Goal: Information Seeking & Learning: Check status

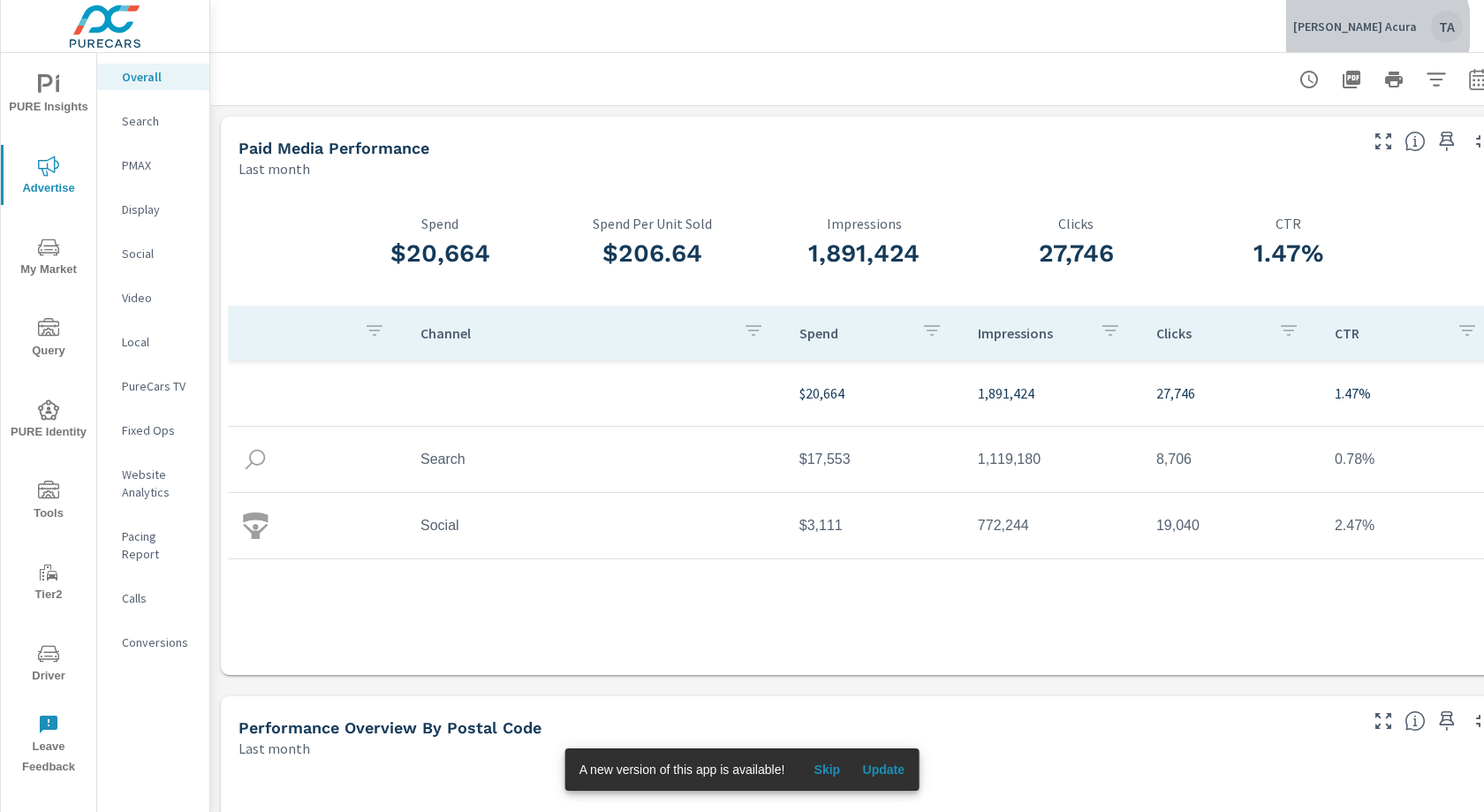
click at [1388, 28] on p "[PERSON_NAME] Acura" at bounding box center [1355, 26] width 124 height 15
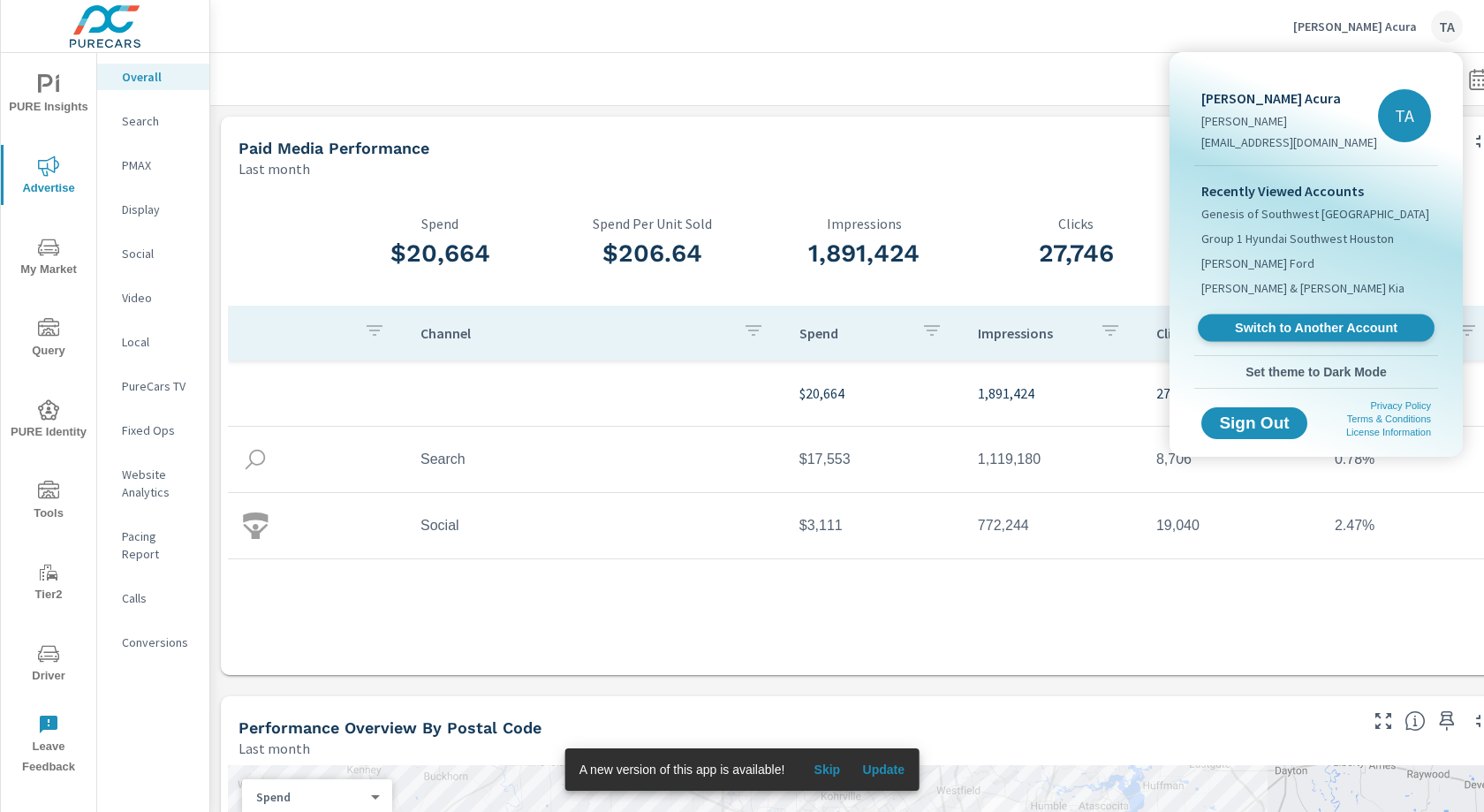
click at [1310, 326] on span "Switch to Another Account" at bounding box center [1316, 328] width 217 height 16
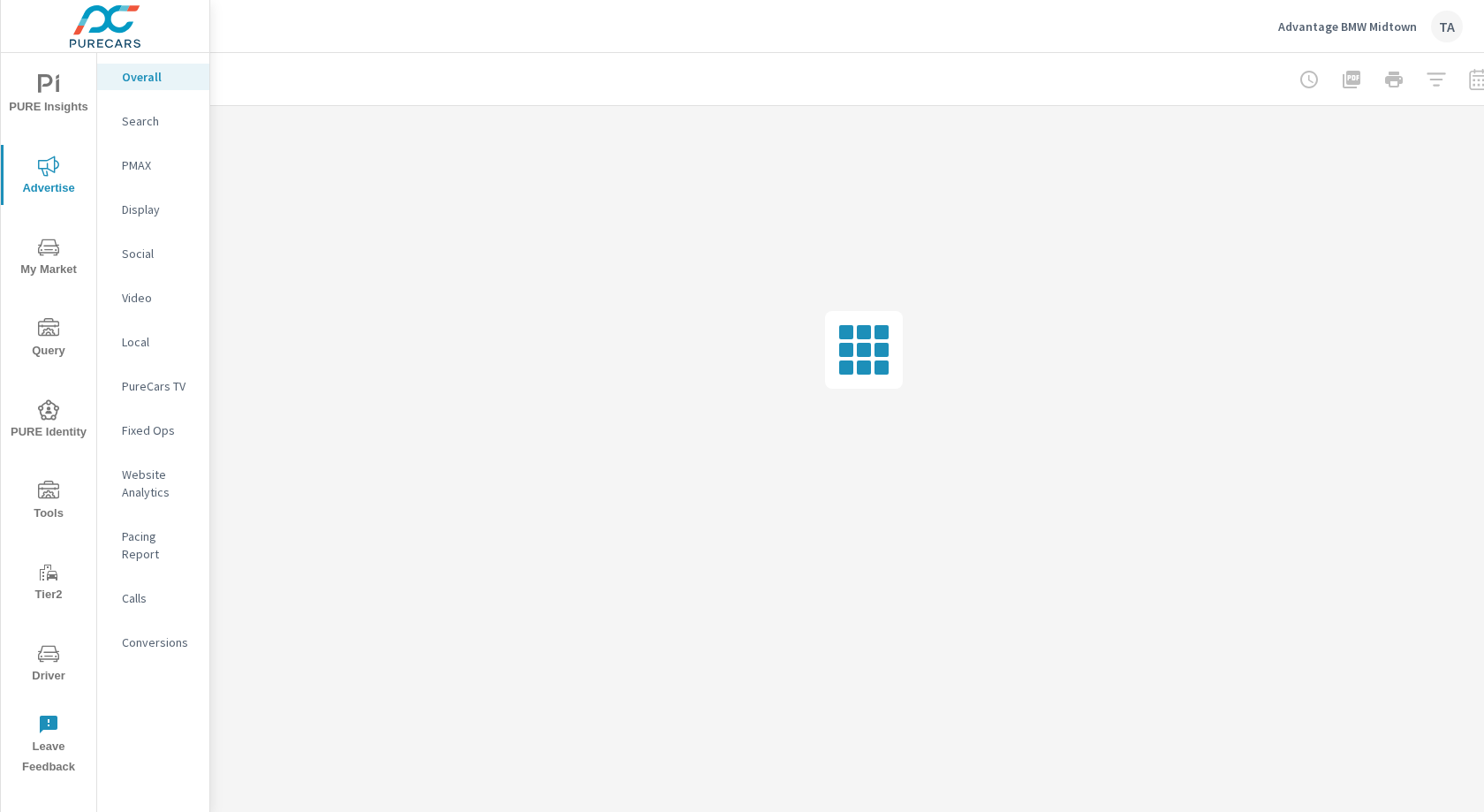
click at [44, 238] on icon "nav menu" at bounding box center [48, 247] width 21 height 21
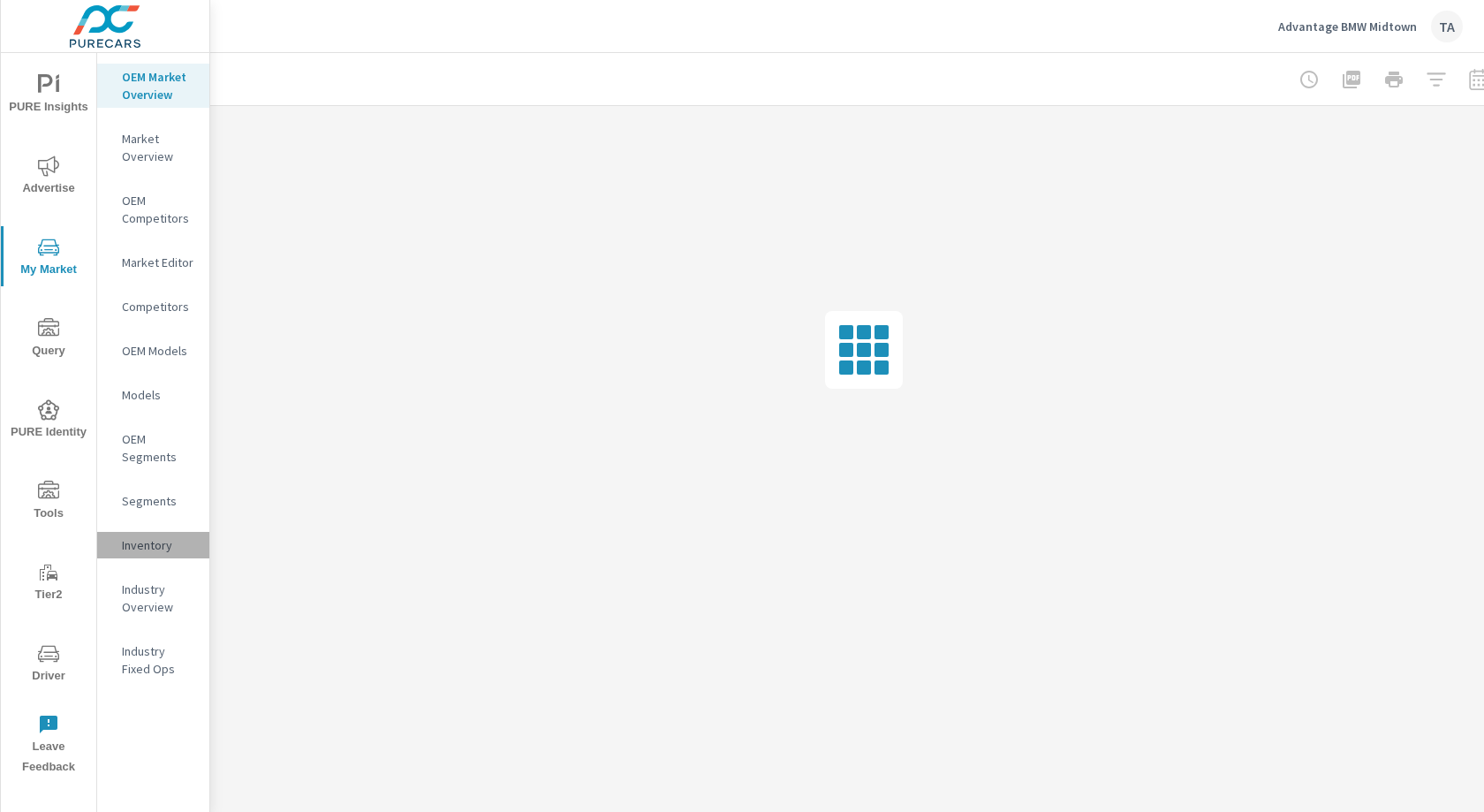
click at [149, 546] on p "Inventory" at bounding box center [159, 545] width 73 height 17
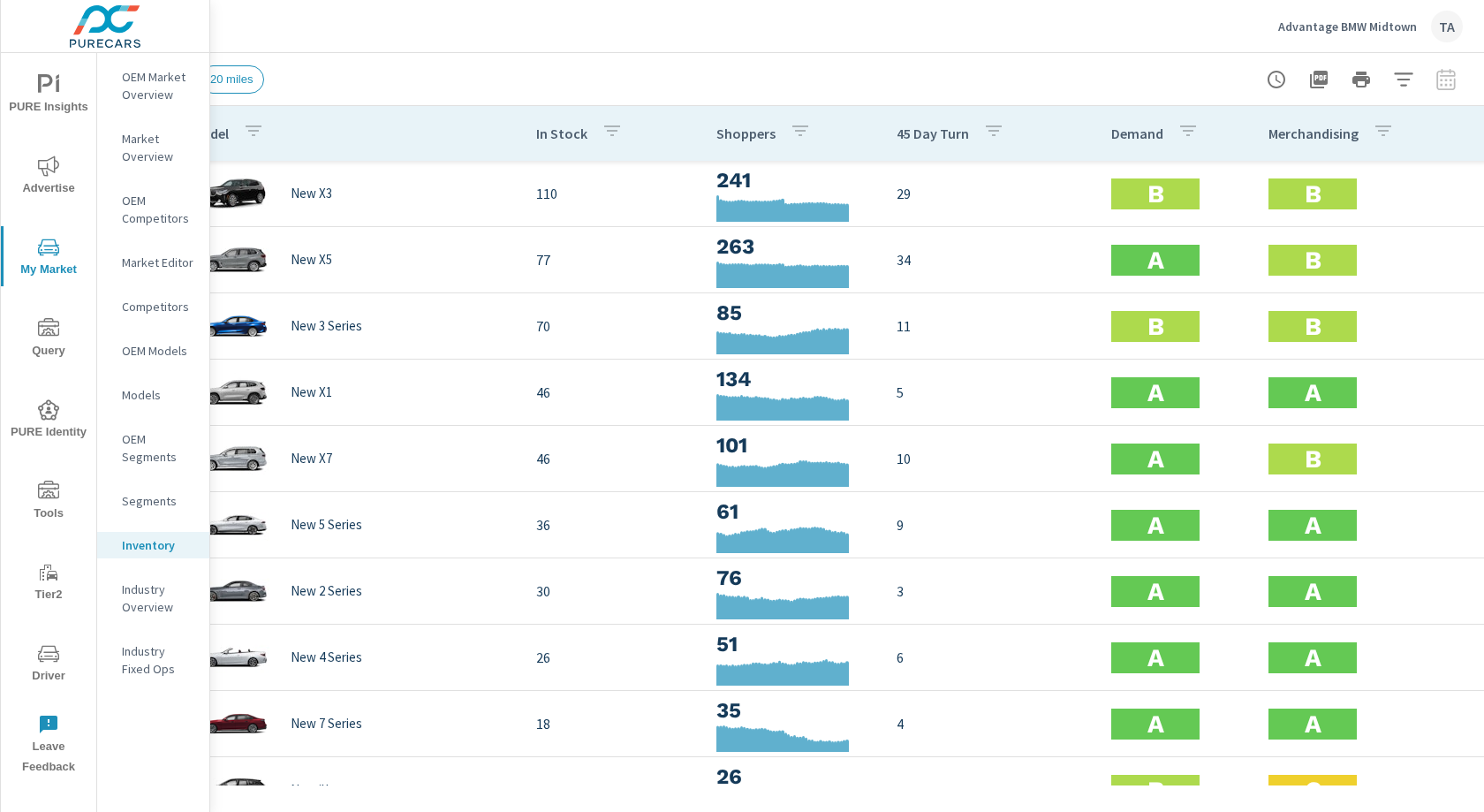
click at [1133, 139] on p "Demand" at bounding box center [1138, 133] width 52 height 17
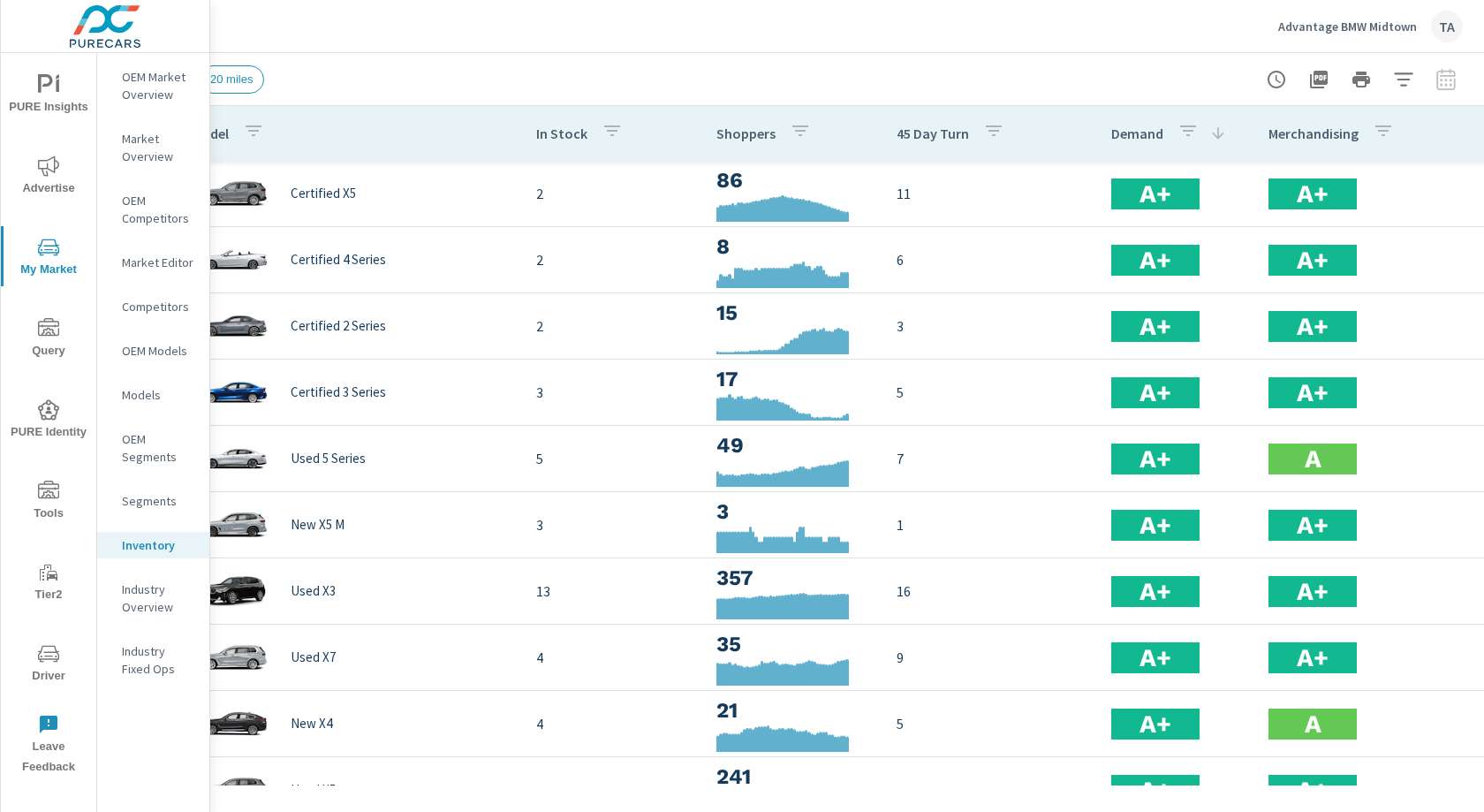
click at [1132, 139] on p "Demand" at bounding box center [1138, 133] width 52 height 17
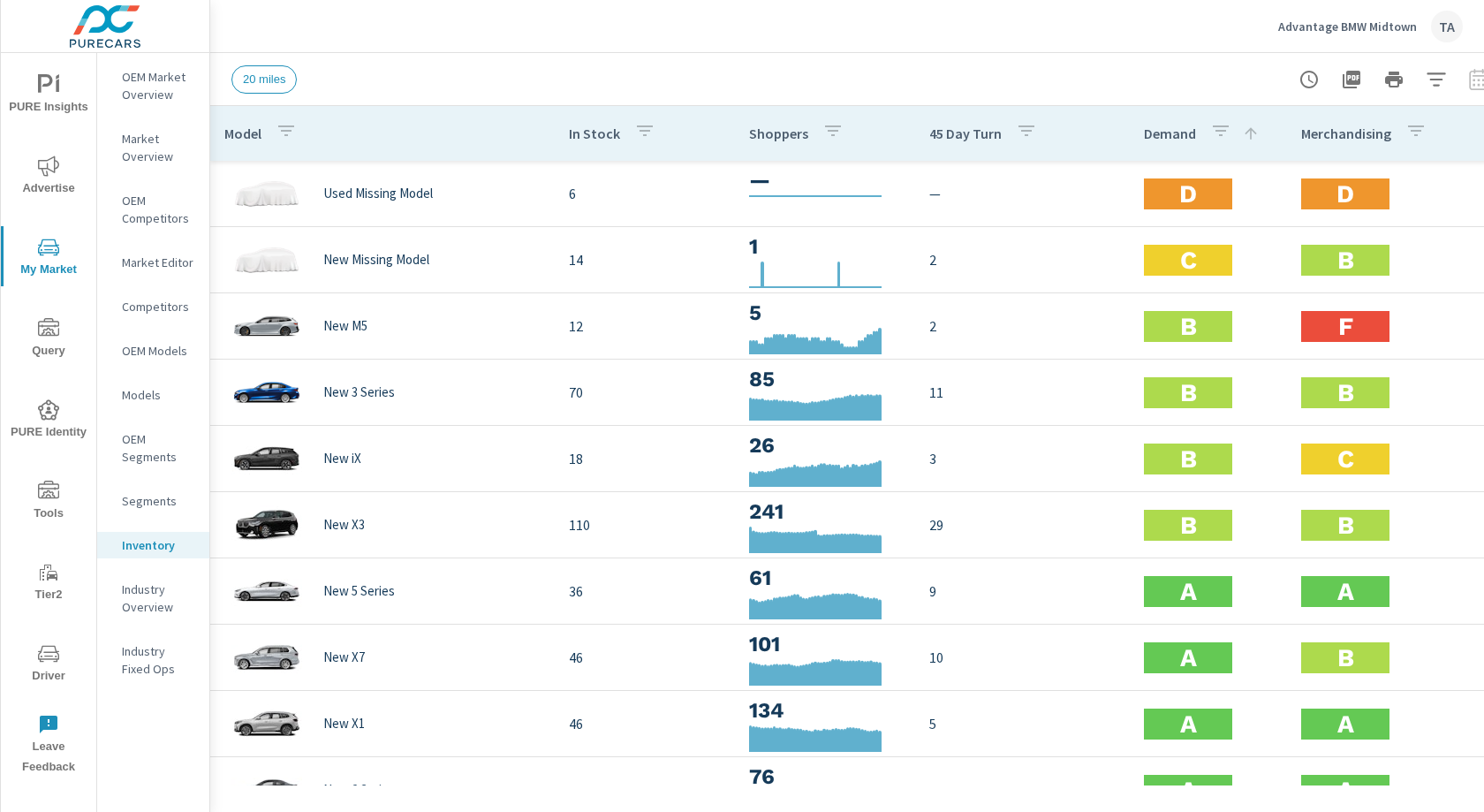
click at [1434, 65] on button "button" at bounding box center [1437, 79] width 36 height 36
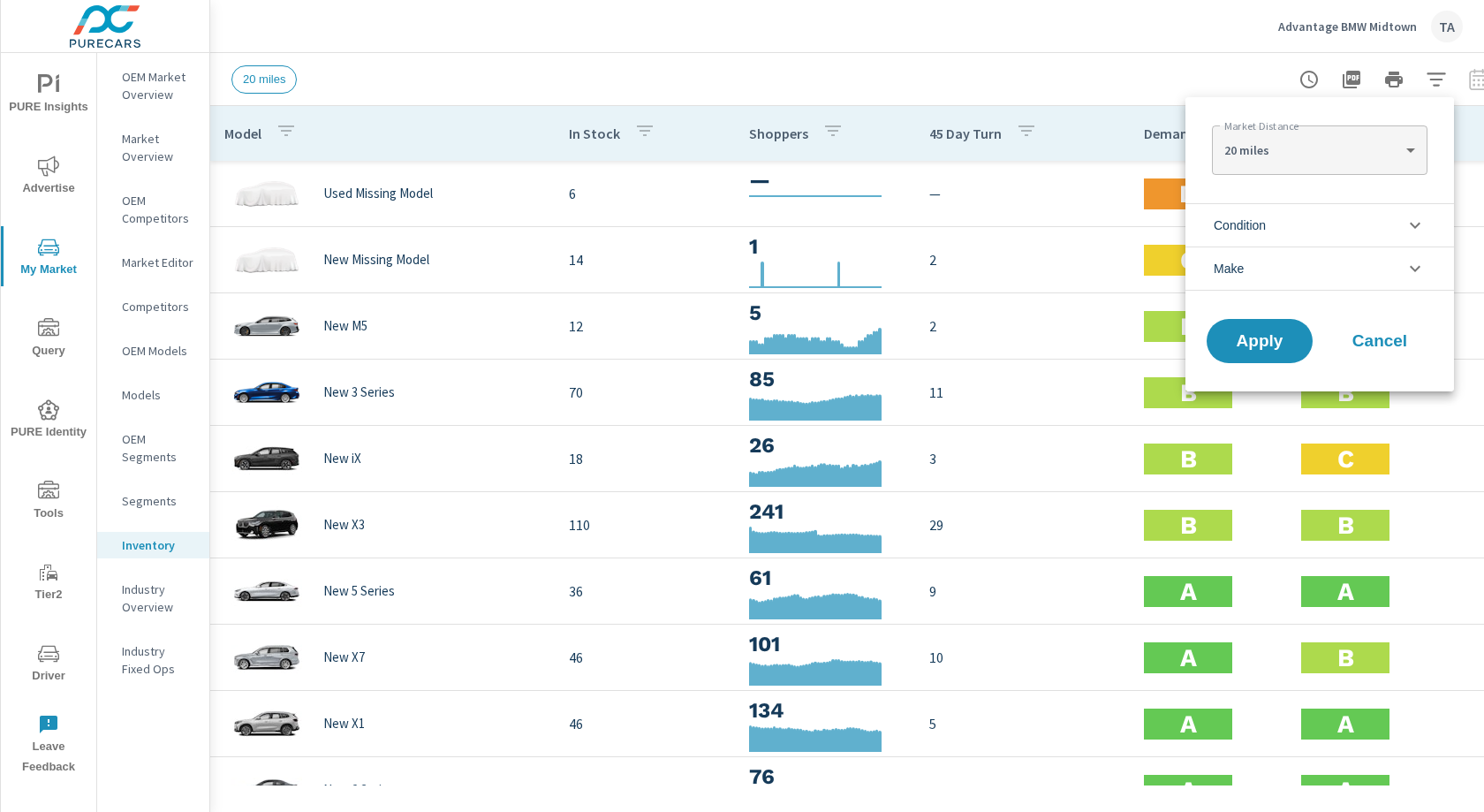
click at [1257, 220] on span "Condition" at bounding box center [1240, 225] width 52 height 43
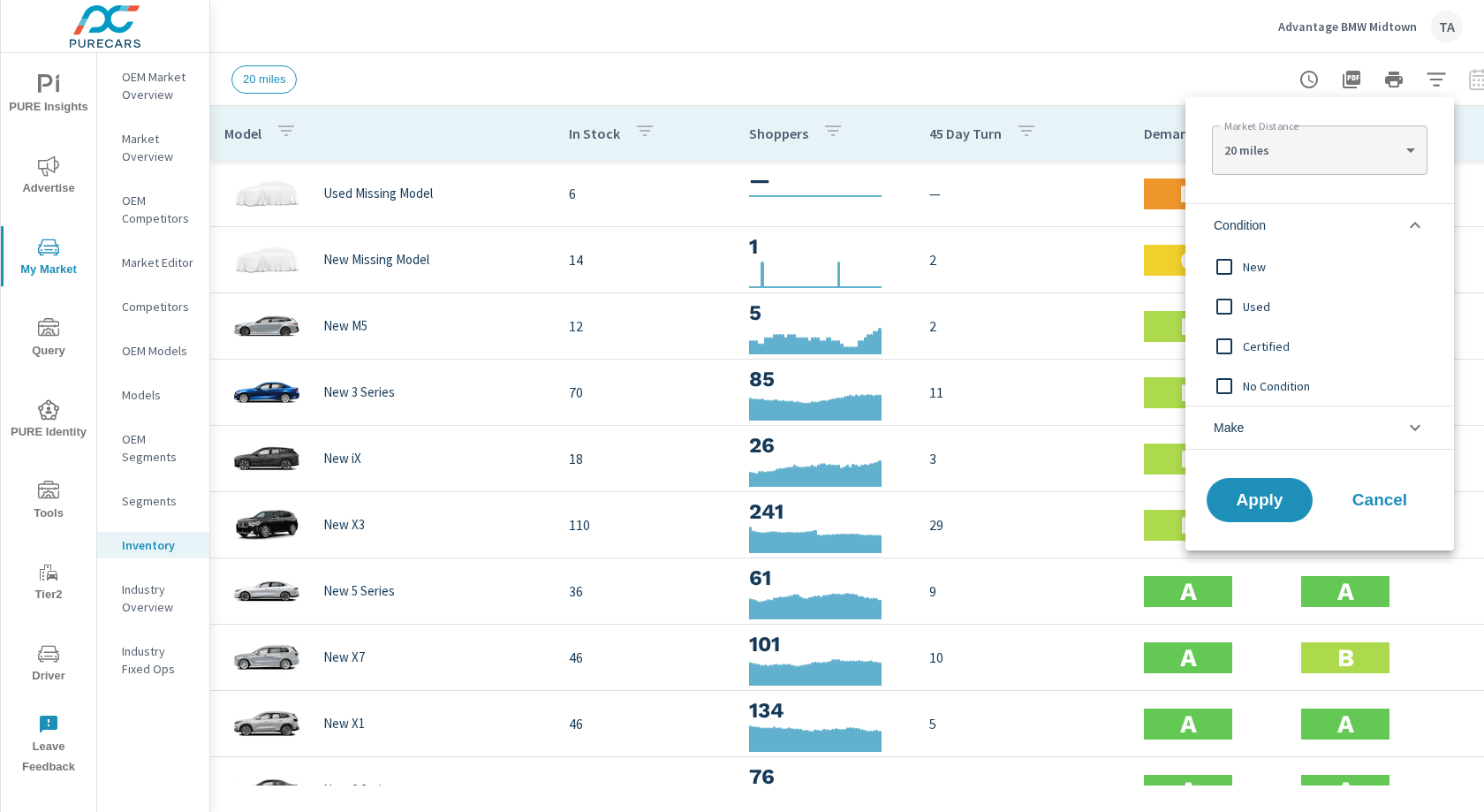
click at [1219, 274] on input "filter options" at bounding box center [1224, 267] width 37 height 37
click at [1284, 519] on button "Apply" at bounding box center [1260, 501] width 109 height 46
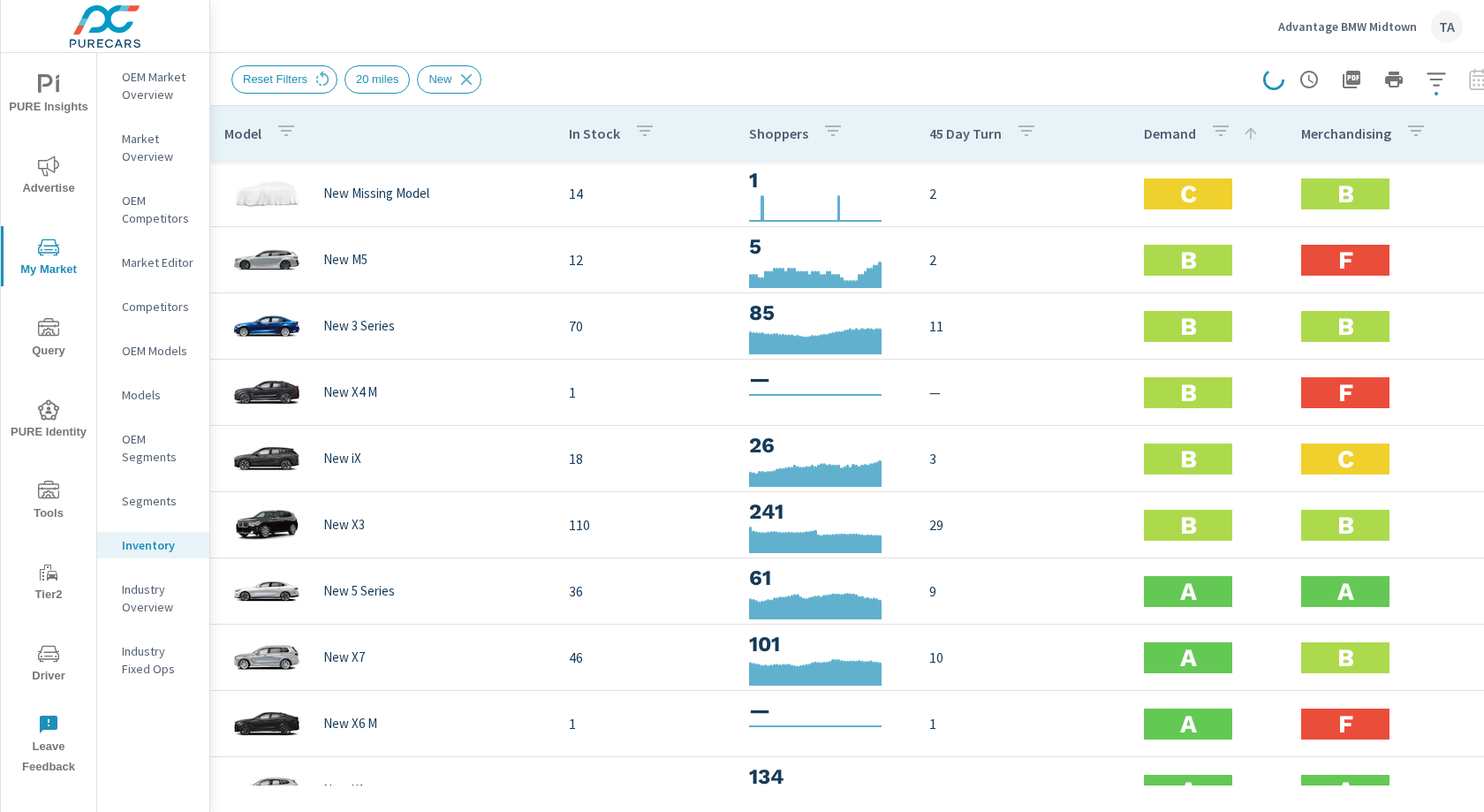
click at [1185, 132] on p "Demand" at bounding box center [1171, 133] width 52 height 17
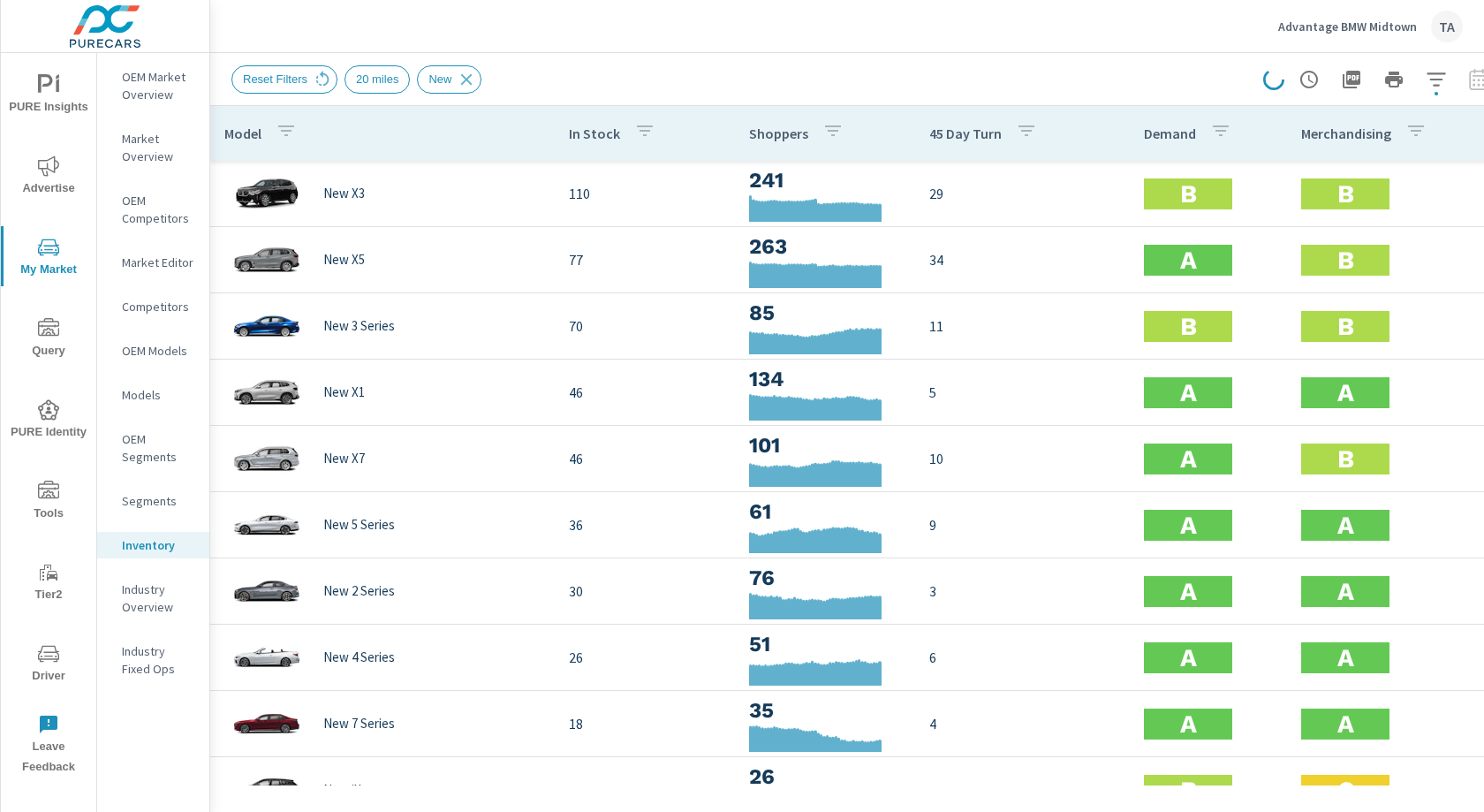
click at [1185, 132] on p "Demand" at bounding box center [1171, 133] width 52 height 17
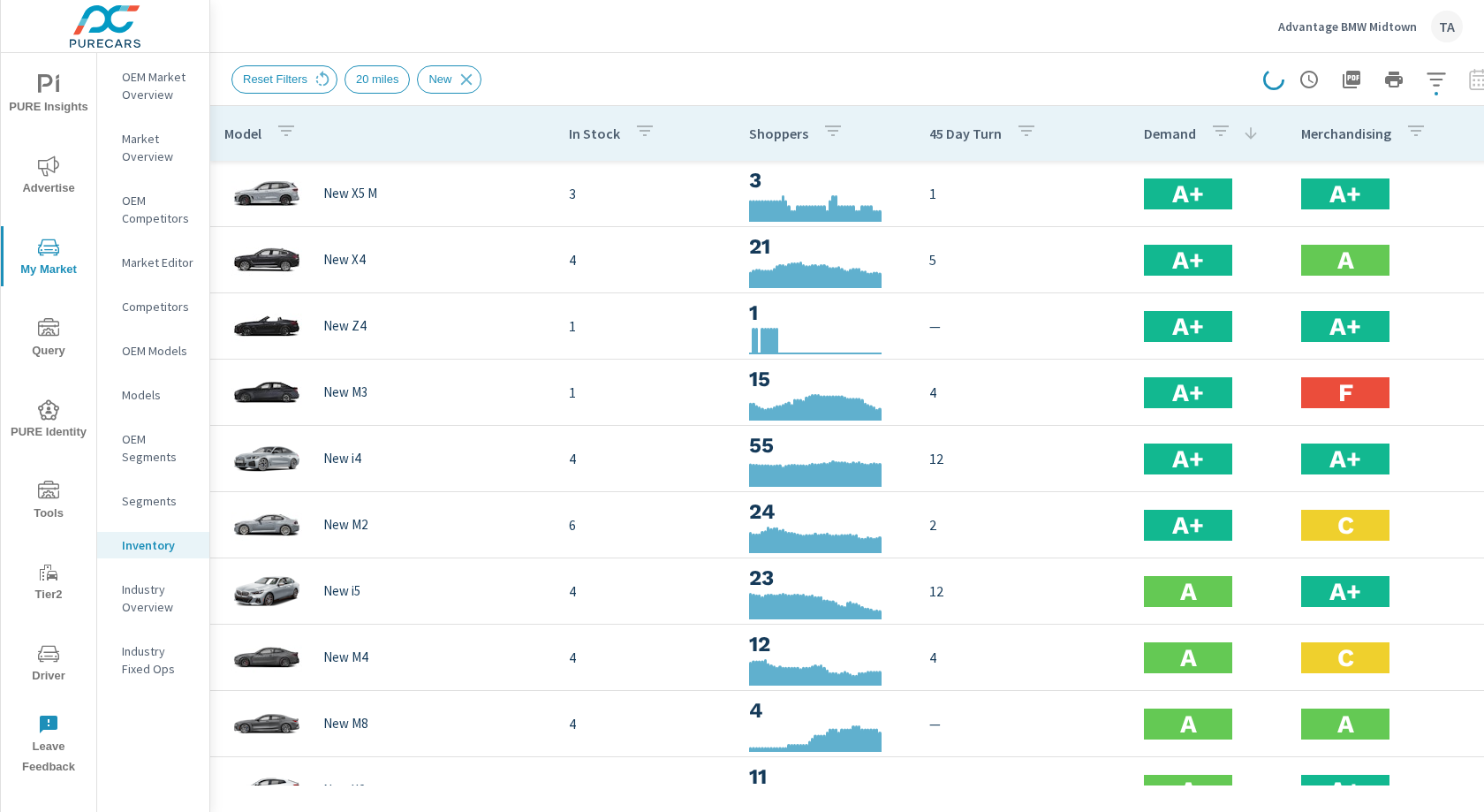
click at [1353, 137] on p "Merchandising" at bounding box center [1346, 133] width 90 height 17
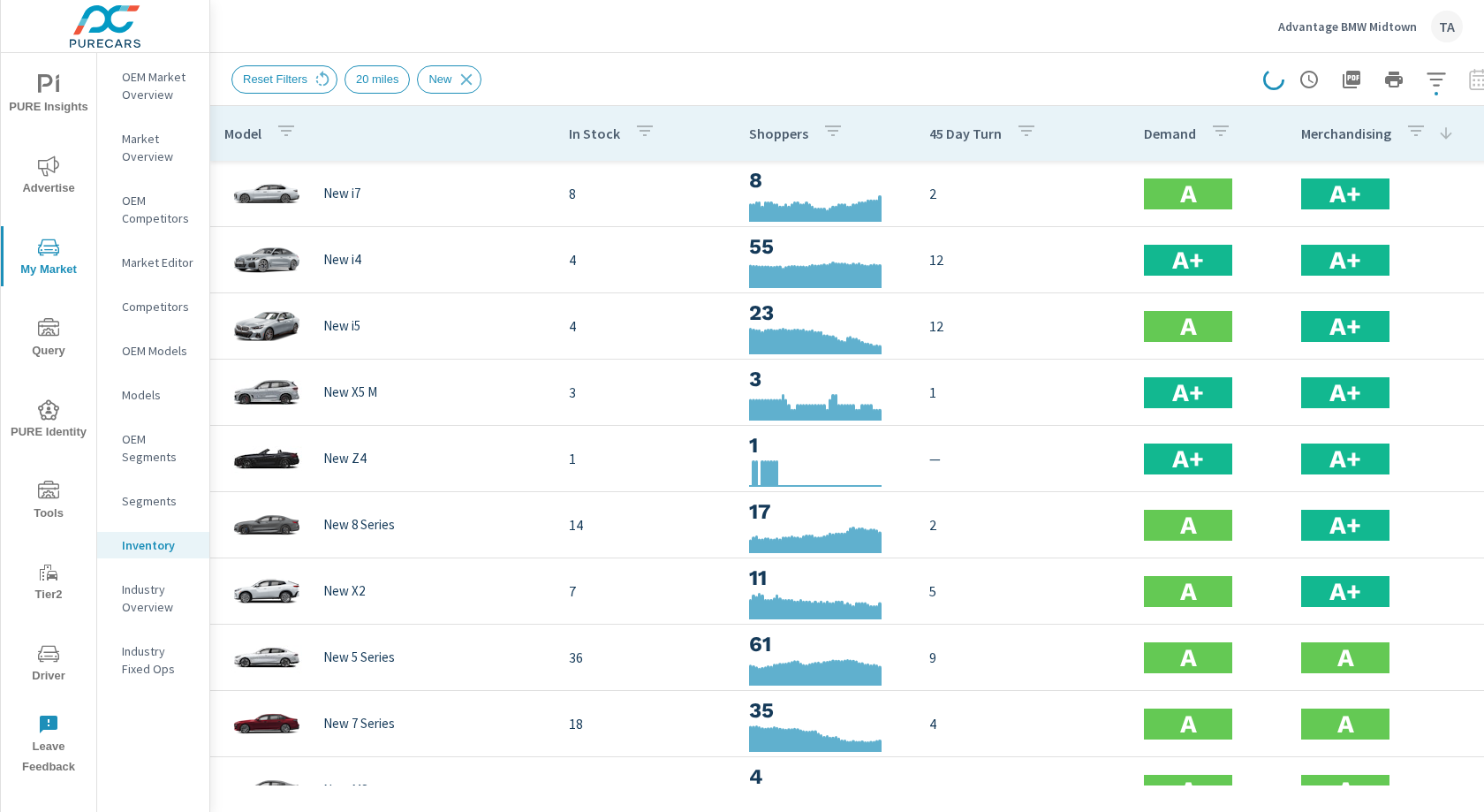
click at [1353, 137] on p "Merchandising" at bounding box center [1346, 133] width 90 height 17
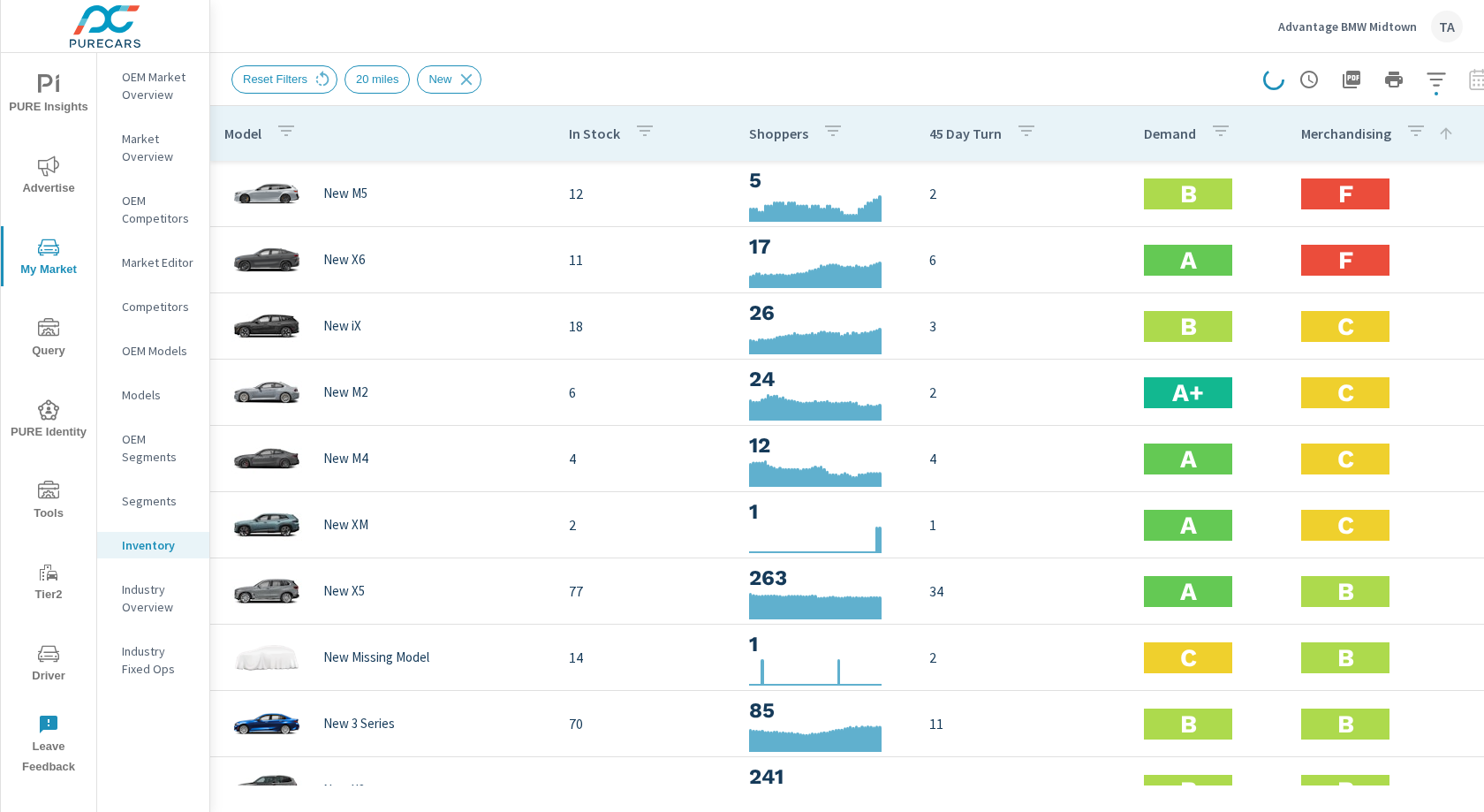
click at [71, 92] on span "PURE Insights" at bounding box center [48, 96] width 85 height 44
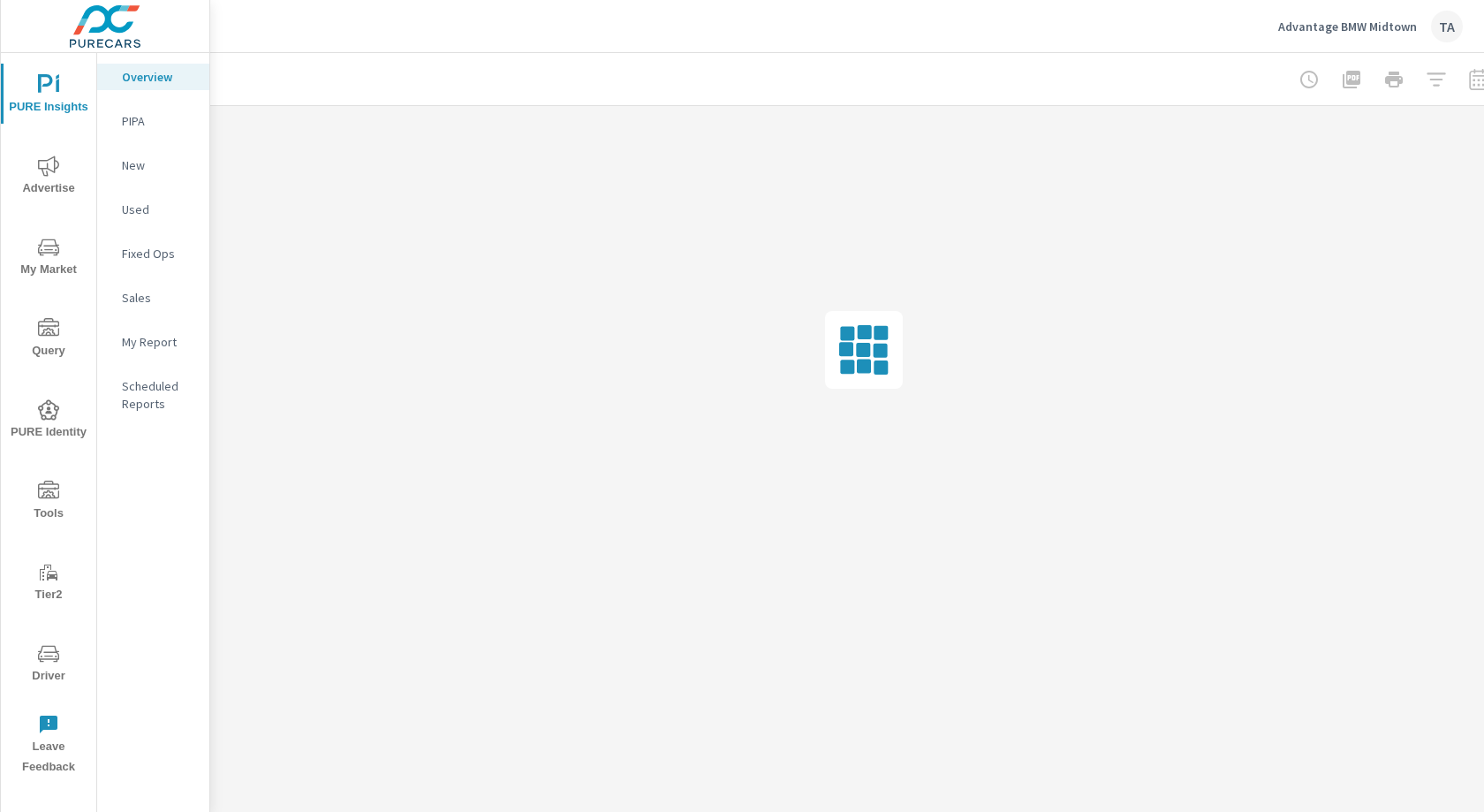
click at [44, 180] on span "Advertise" at bounding box center [48, 177] width 85 height 44
click at [145, 77] on p "Overall" at bounding box center [159, 76] width 73 height 17
click at [159, 77] on p "Overall" at bounding box center [159, 76] width 73 height 17
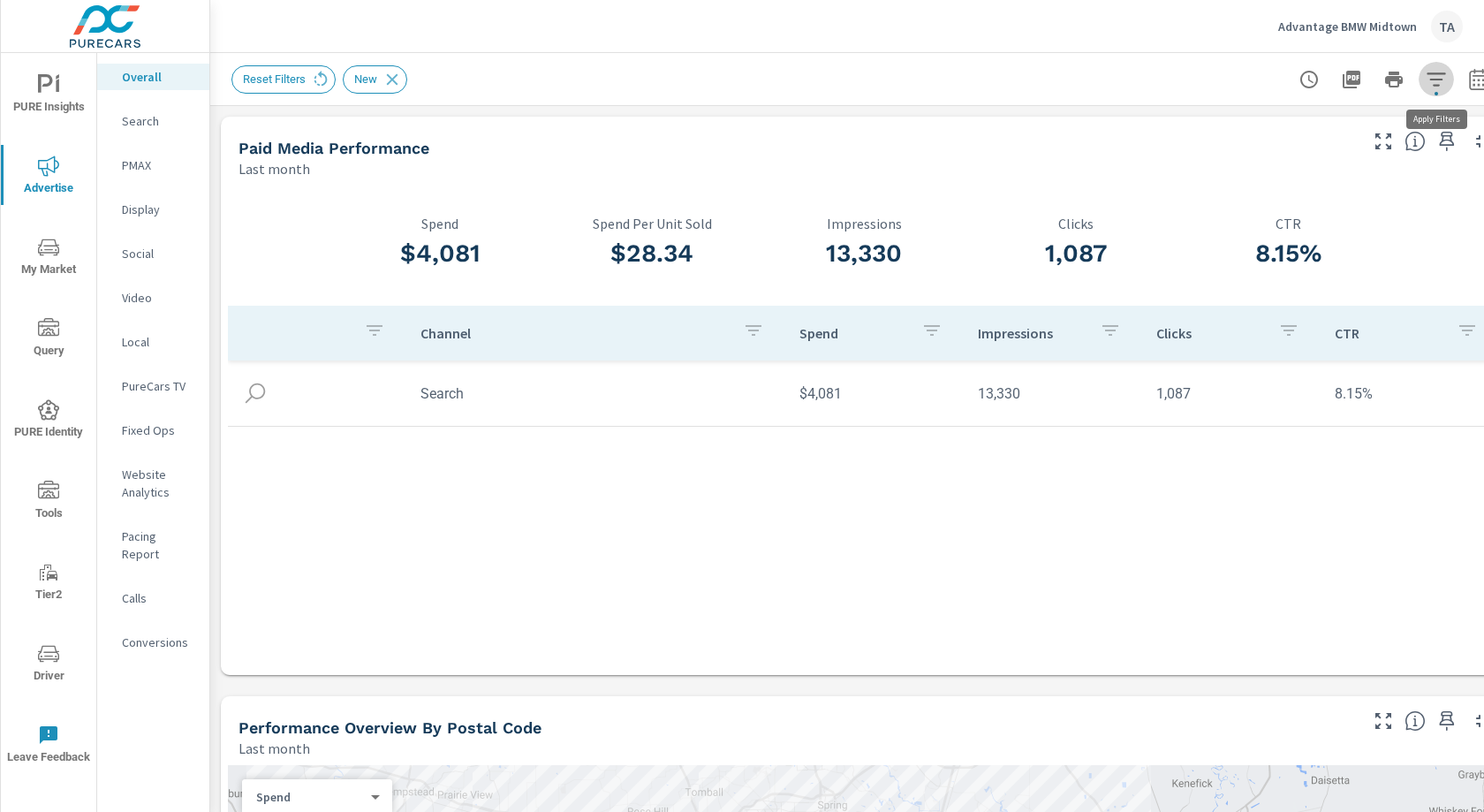
click at [1444, 76] on icon "button" at bounding box center [1437, 79] width 21 height 21
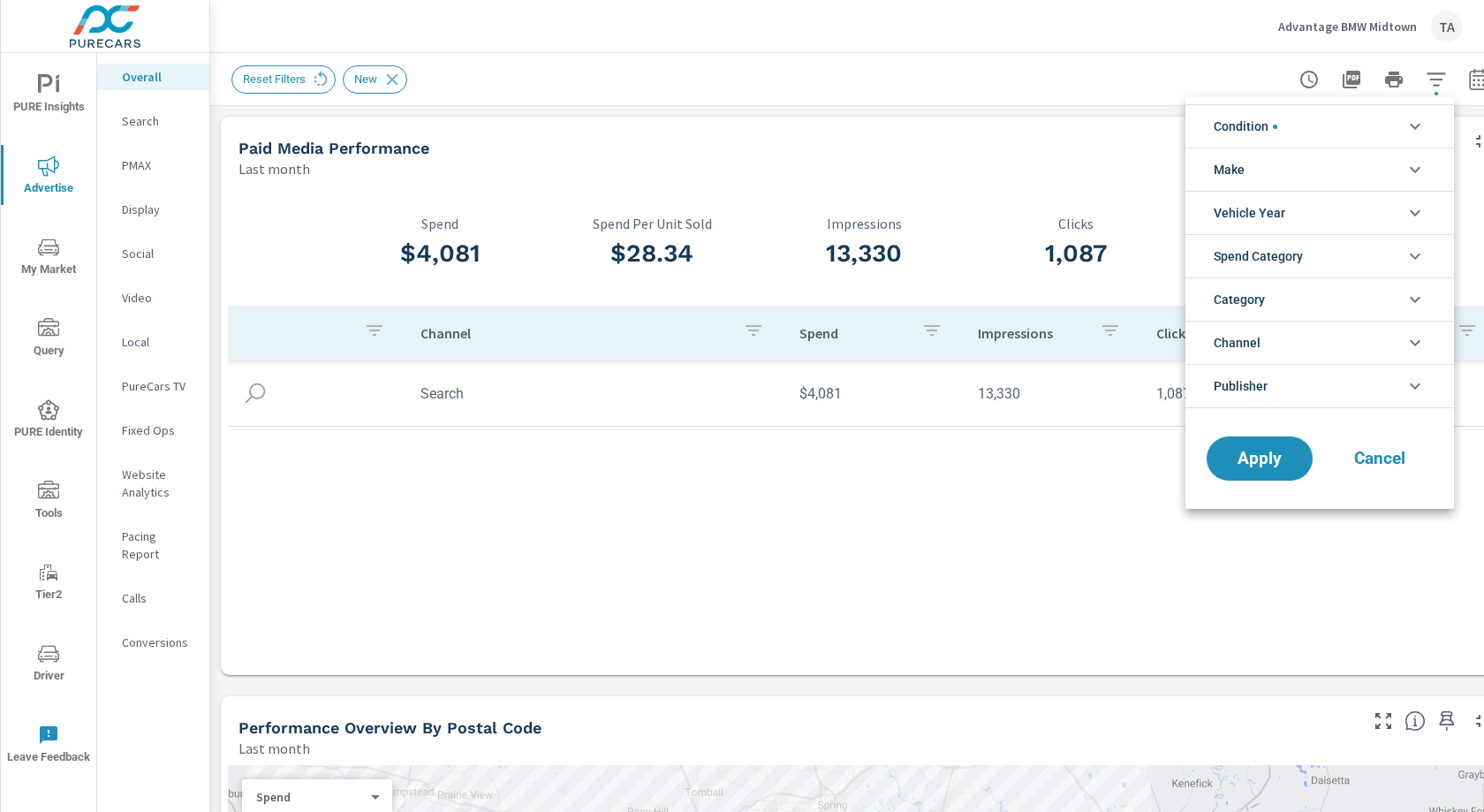
click at [1292, 347] on li "Channel" at bounding box center [1320, 342] width 269 height 44
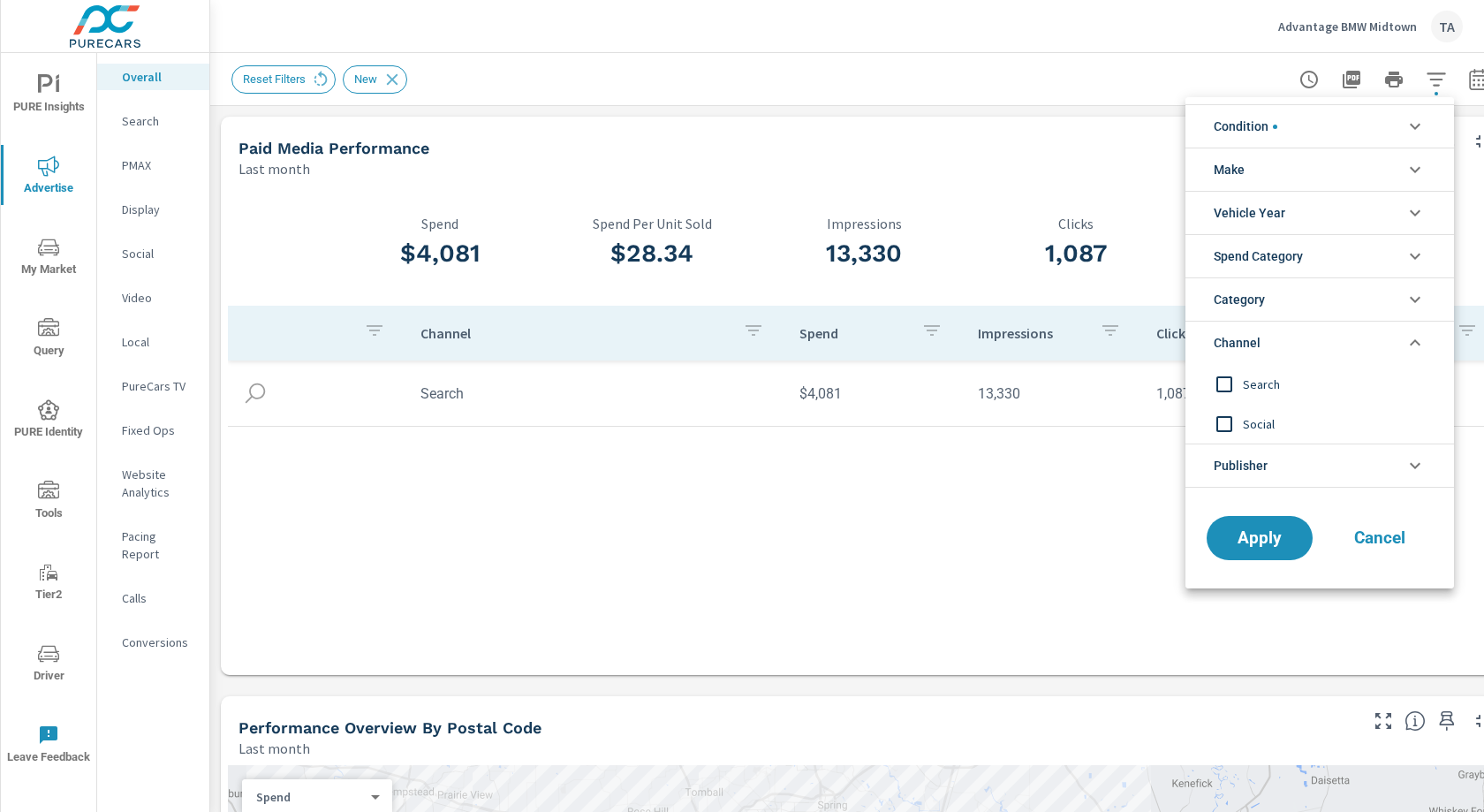
click at [1223, 377] on input "filter options" at bounding box center [1224, 384] width 37 height 37
click at [1226, 414] on input "filter options" at bounding box center [1224, 423] width 37 height 37
click at [1332, 120] on li "Condition" at bounding box center [1320, 126] width 269 height 44
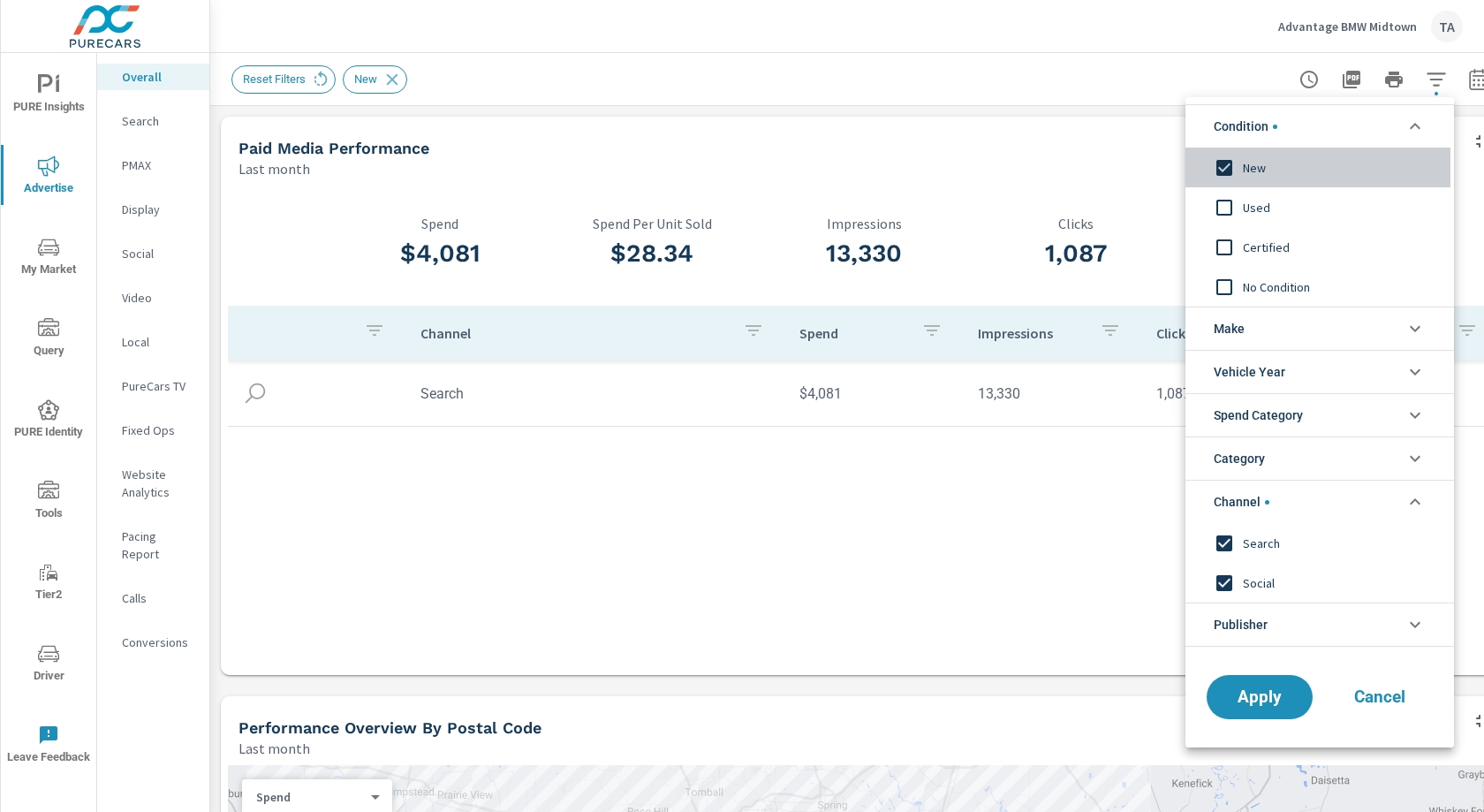
click at [1222, 169] on input "filter options" at bounding box center [1224, 167] width 37 height 37
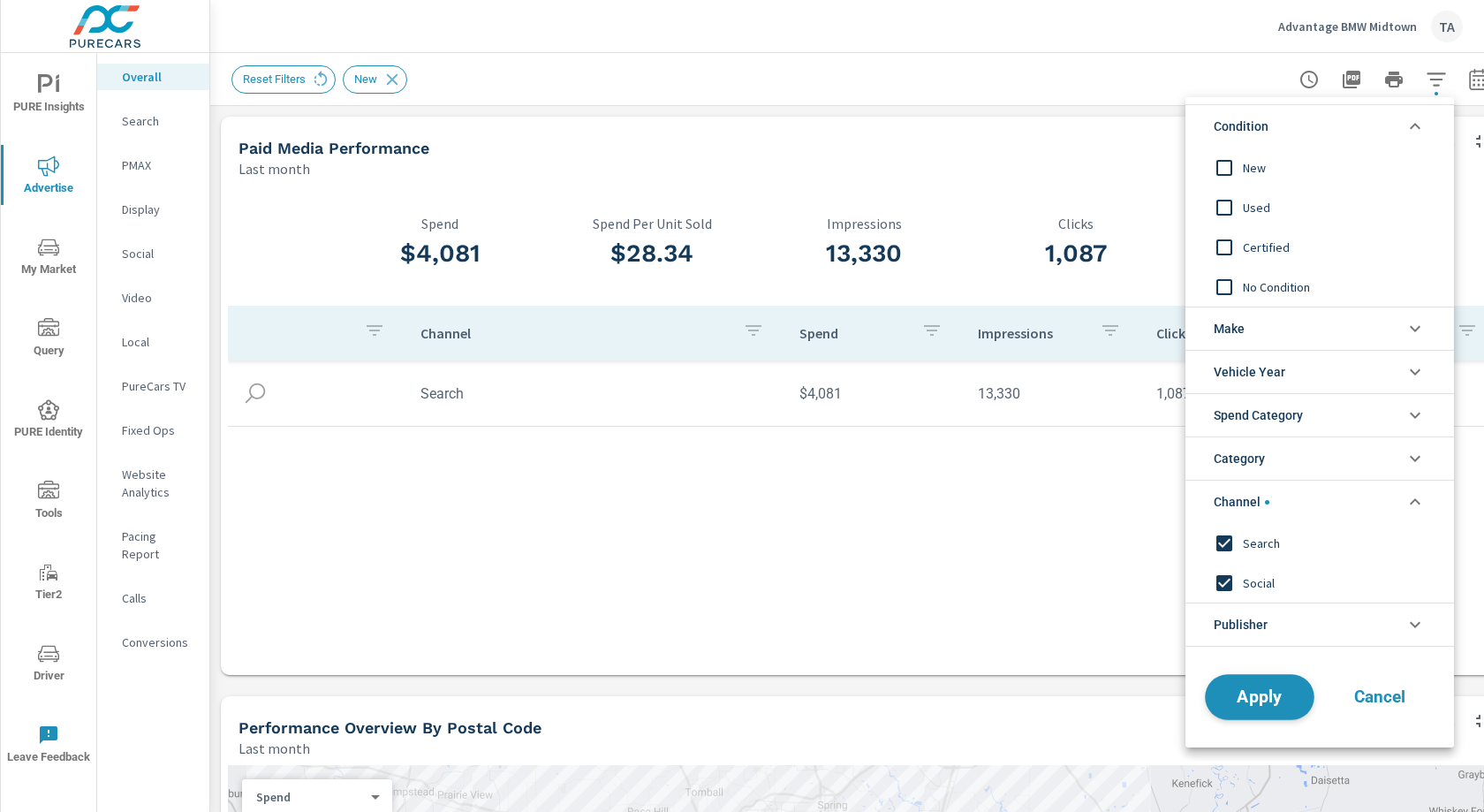
click at [1259, 703] on span "Apply" at bounding box center [1260, 697] width 73 height 16
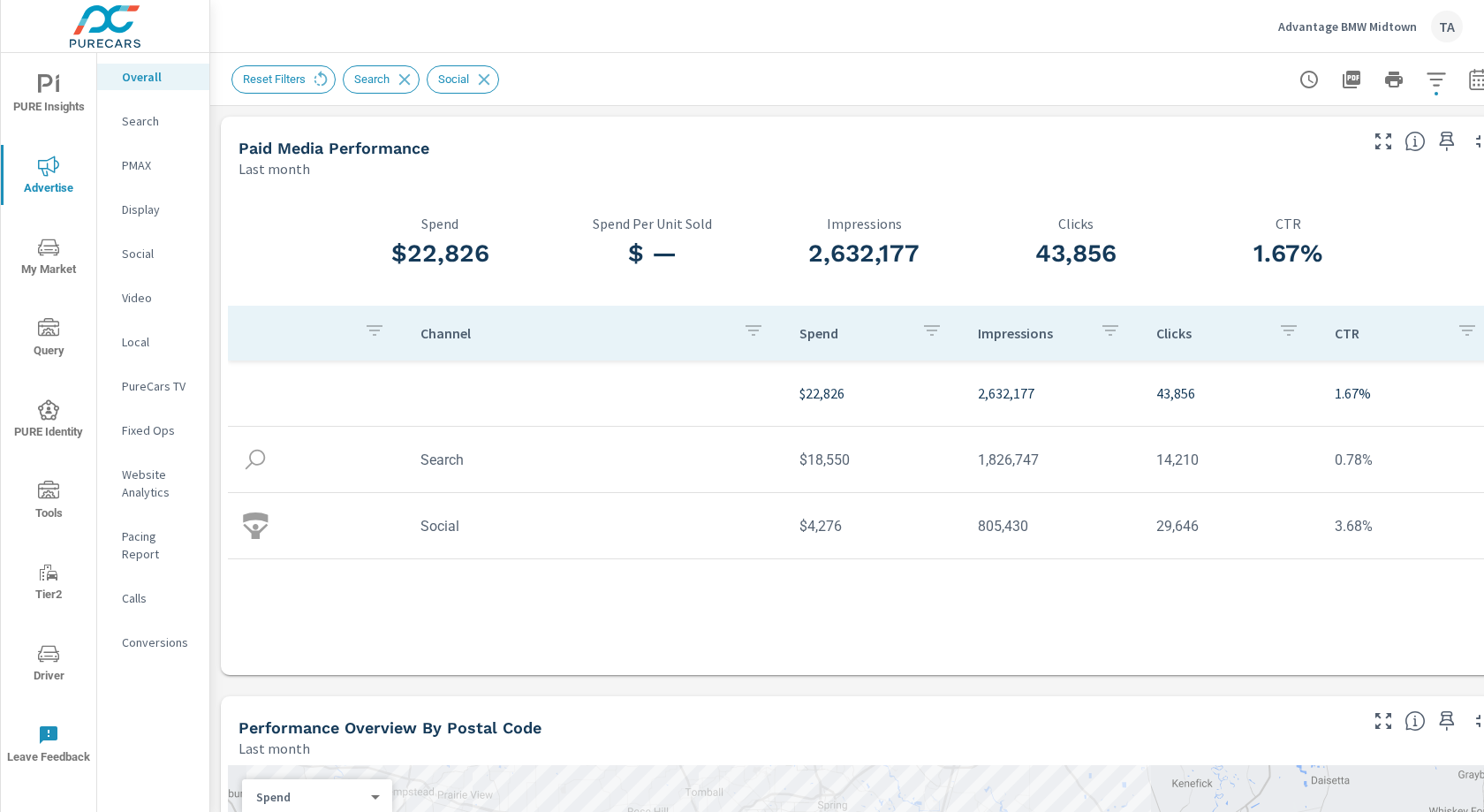
click at [135, 162] on p "PMAX" at bounding box center [159, 165] width 73 height 17
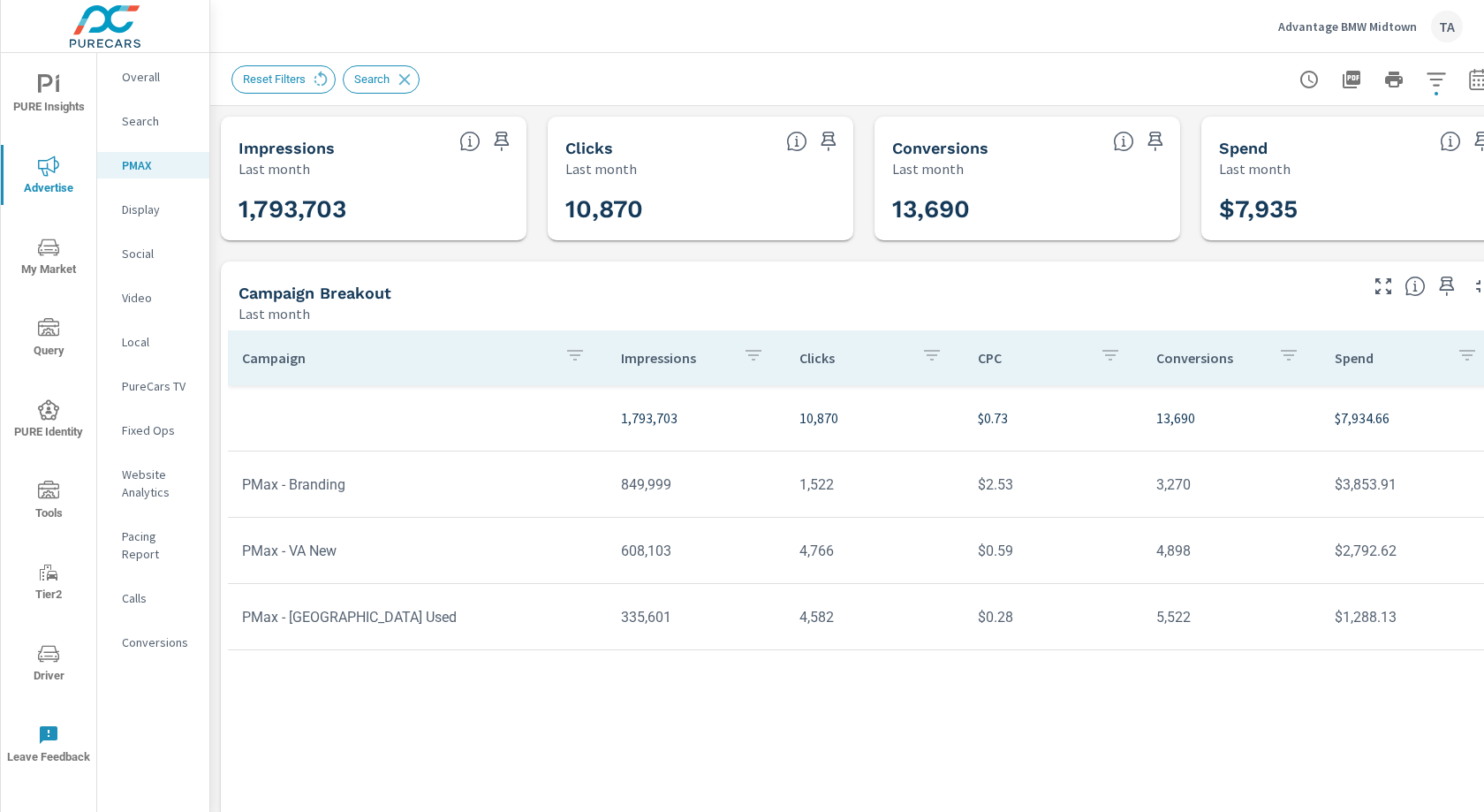
click at [154, 257] on p "Social" at bounding box center [159, 253] width 73 height 17
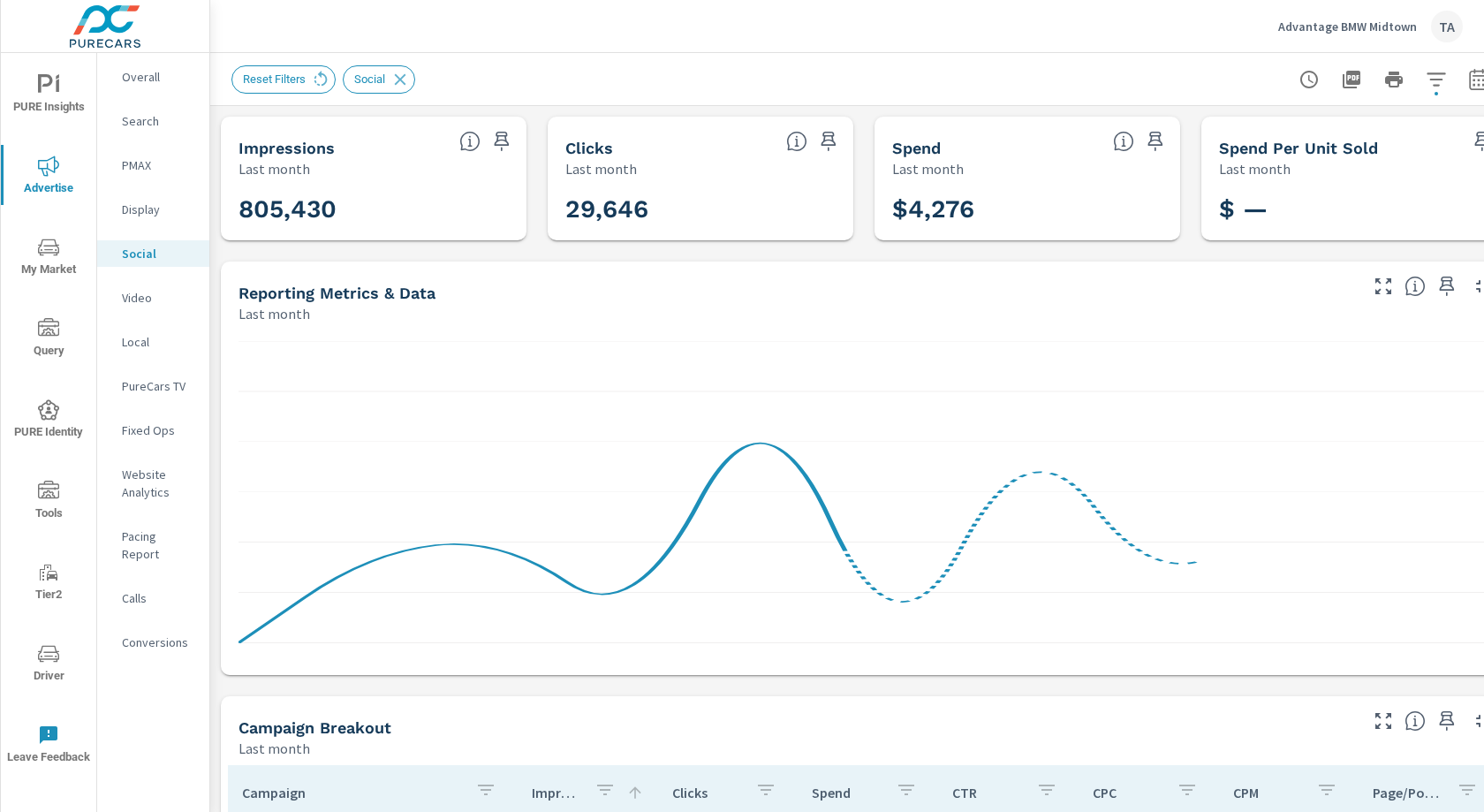
click at [546, 236] on div "Impressions Last month 805,430 Clicks Last month 29,646 Spend Last month $4,276…" at bounding box center [864, 685] width 1308 height 1159
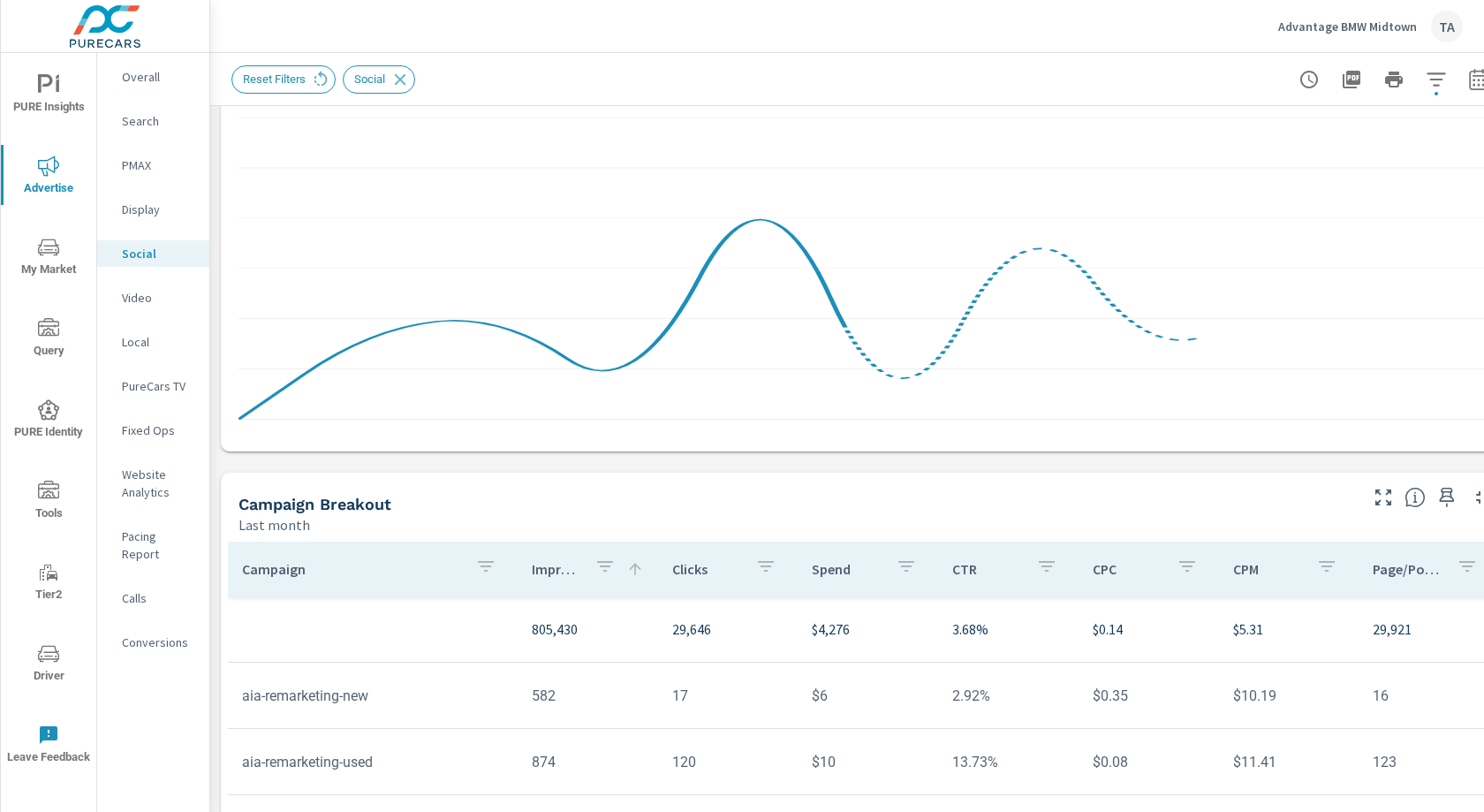
scroll to position [453, 0]
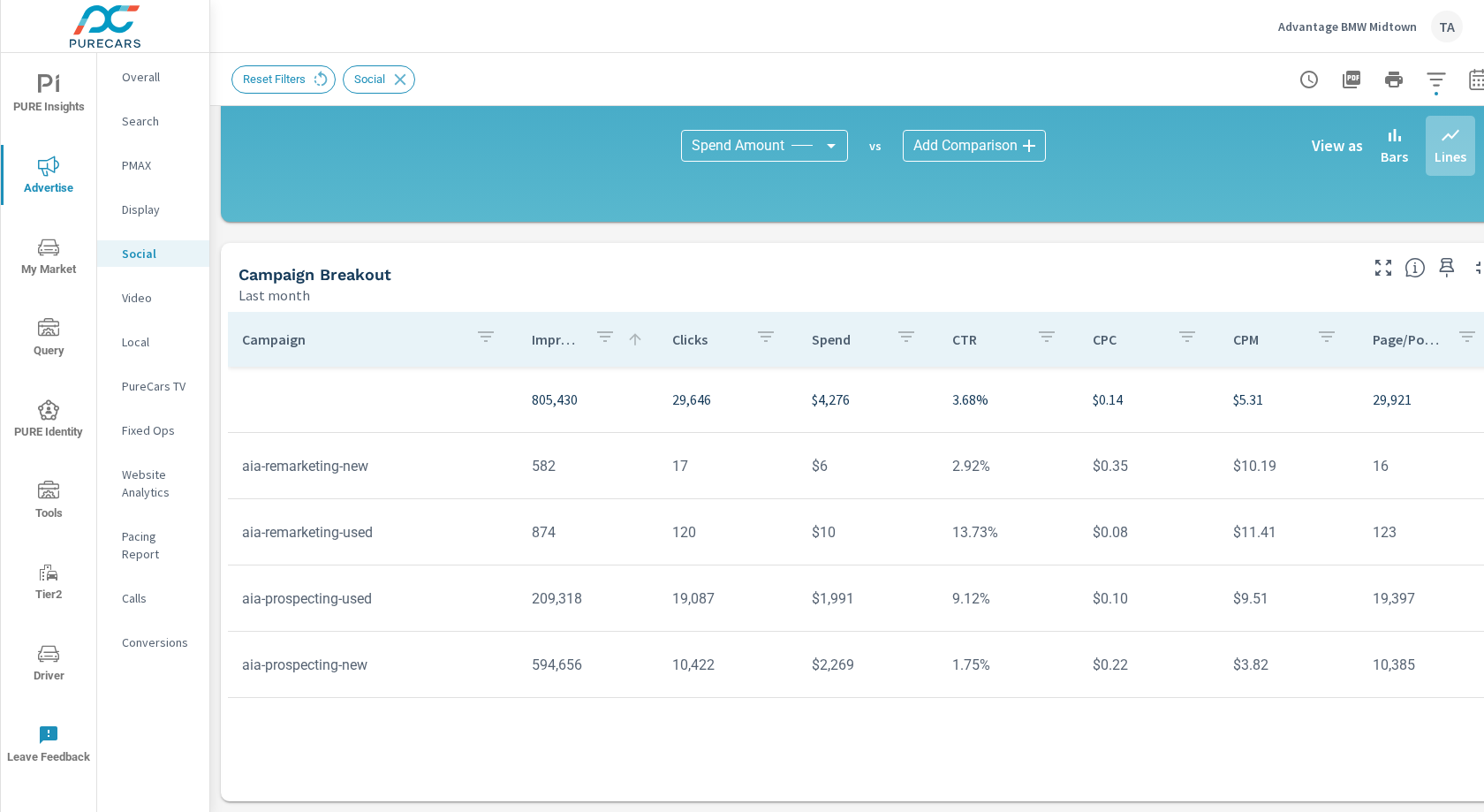
click at [44, 402] on icon "nav menu" at bounding box center [48, 410] width 21 height 21
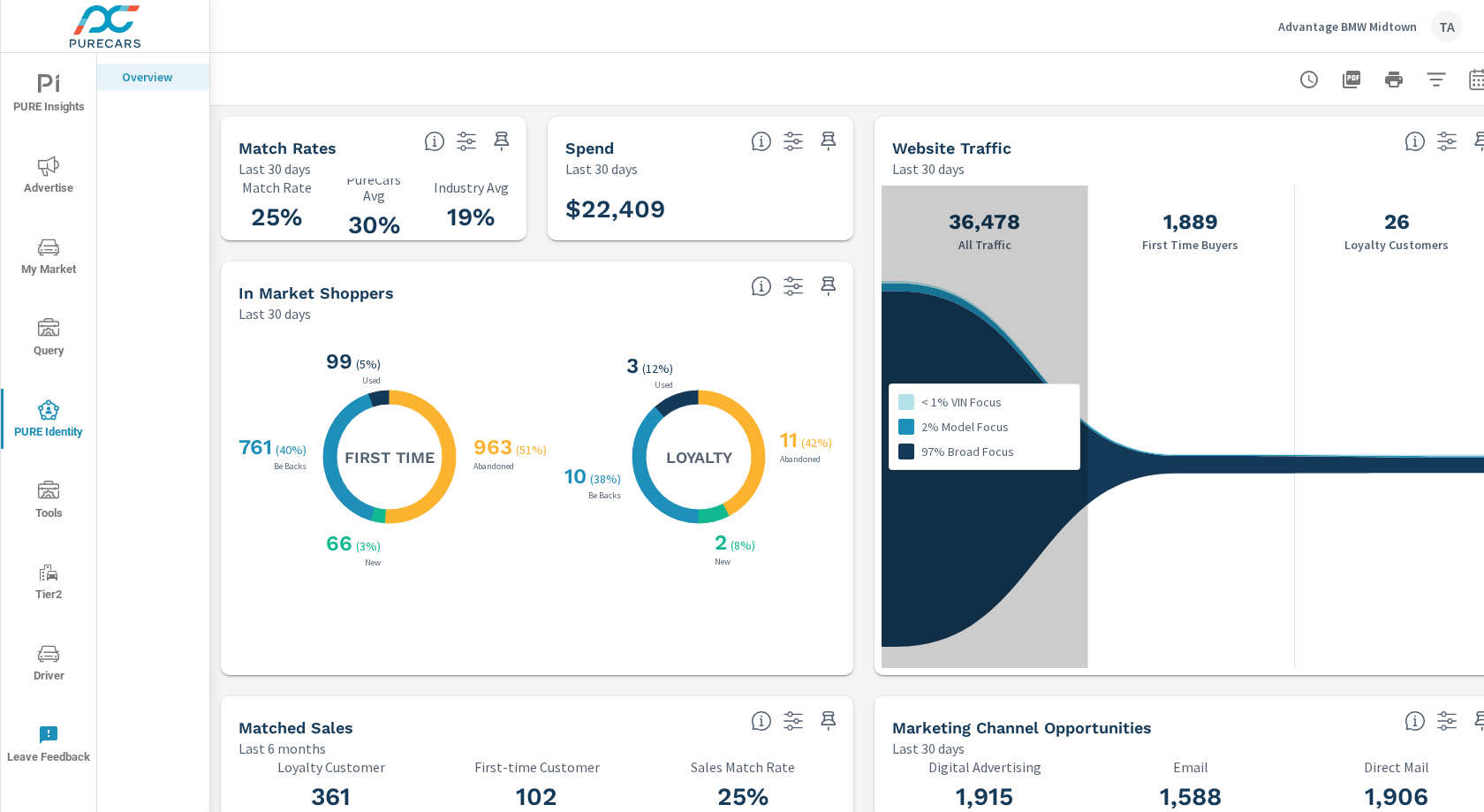
scroll to position [0, 33]
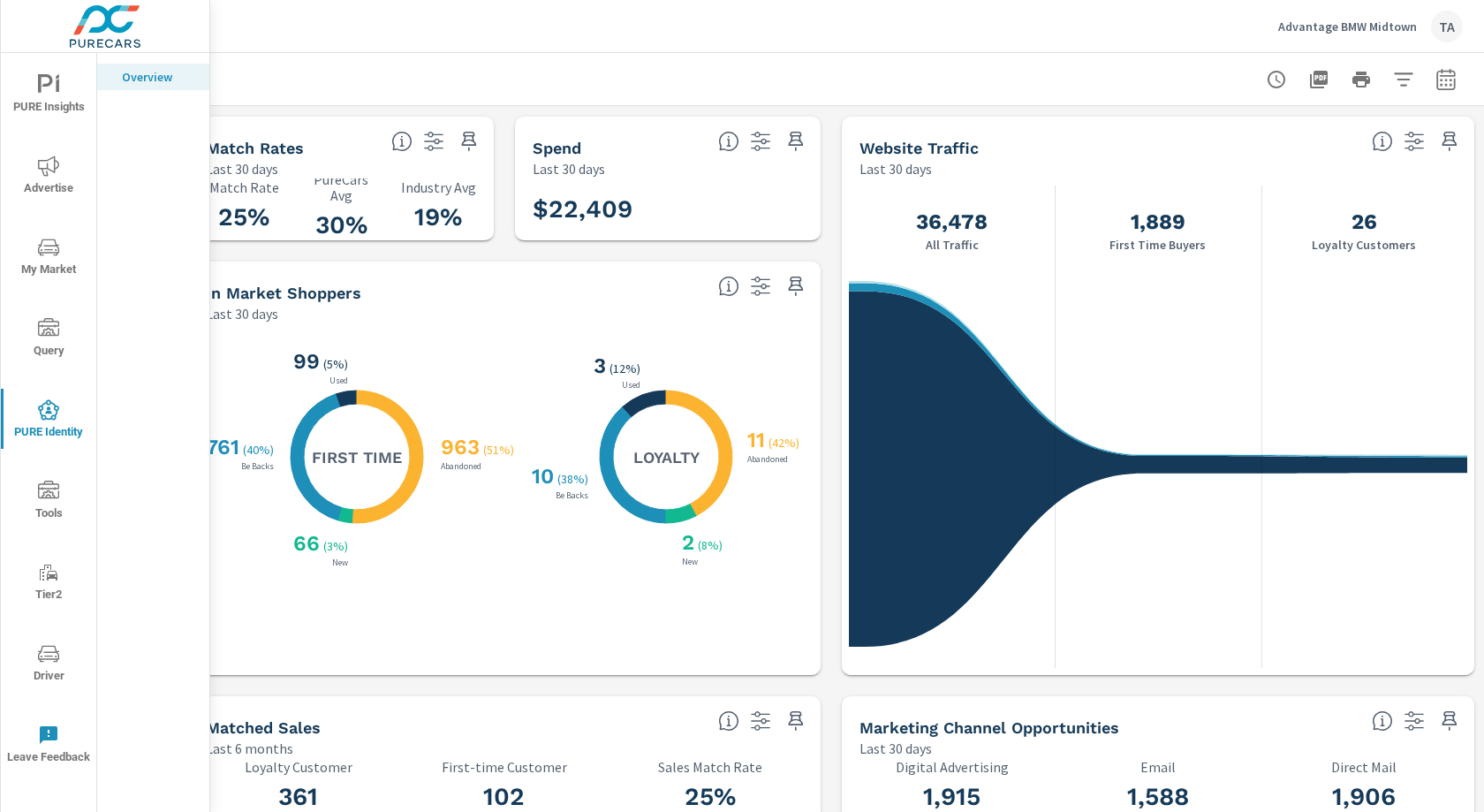
click at [55, 107] on span "PURE Insights" at bounding box center [48, 96] width 85 height 44
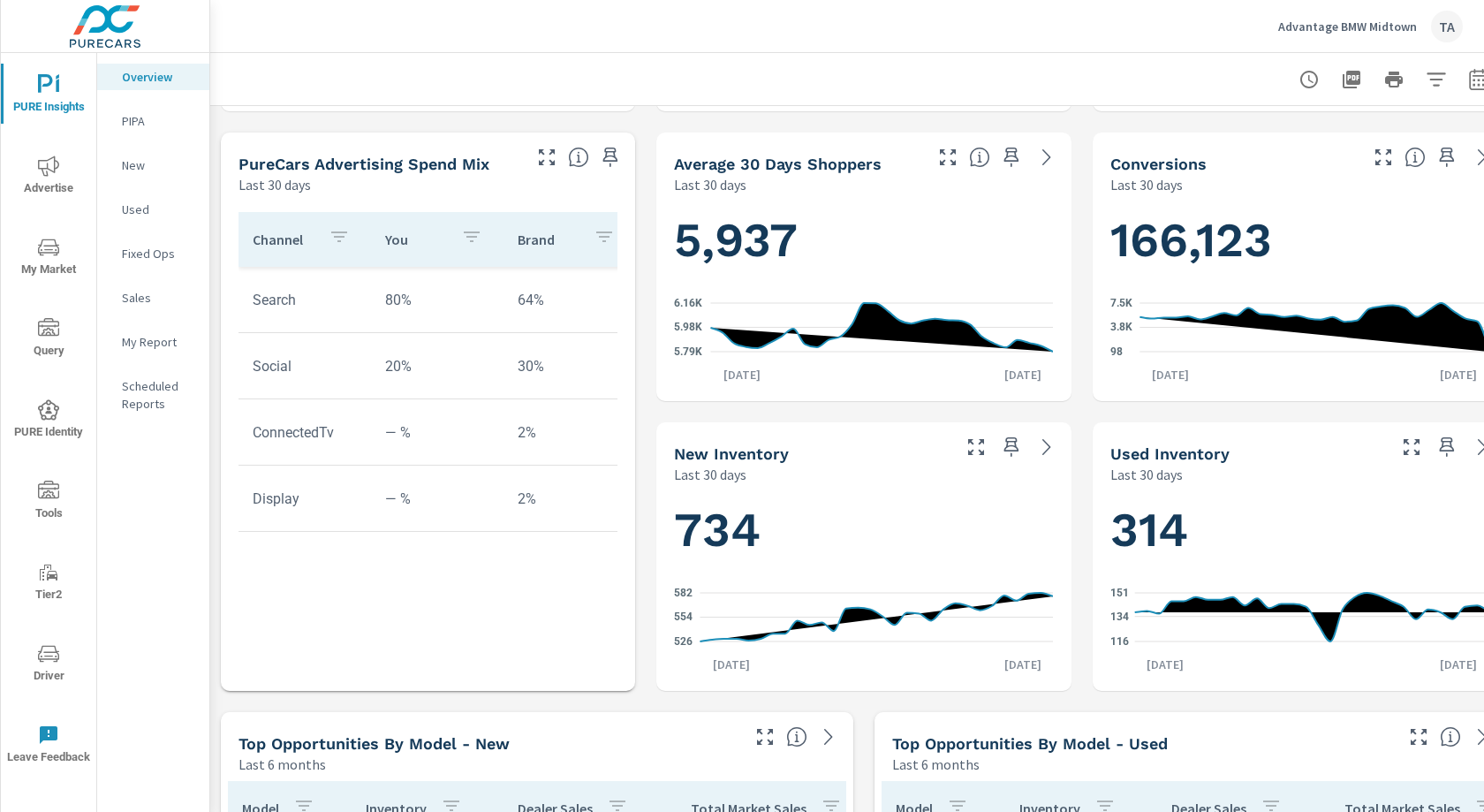
scroll to position [461, 0]
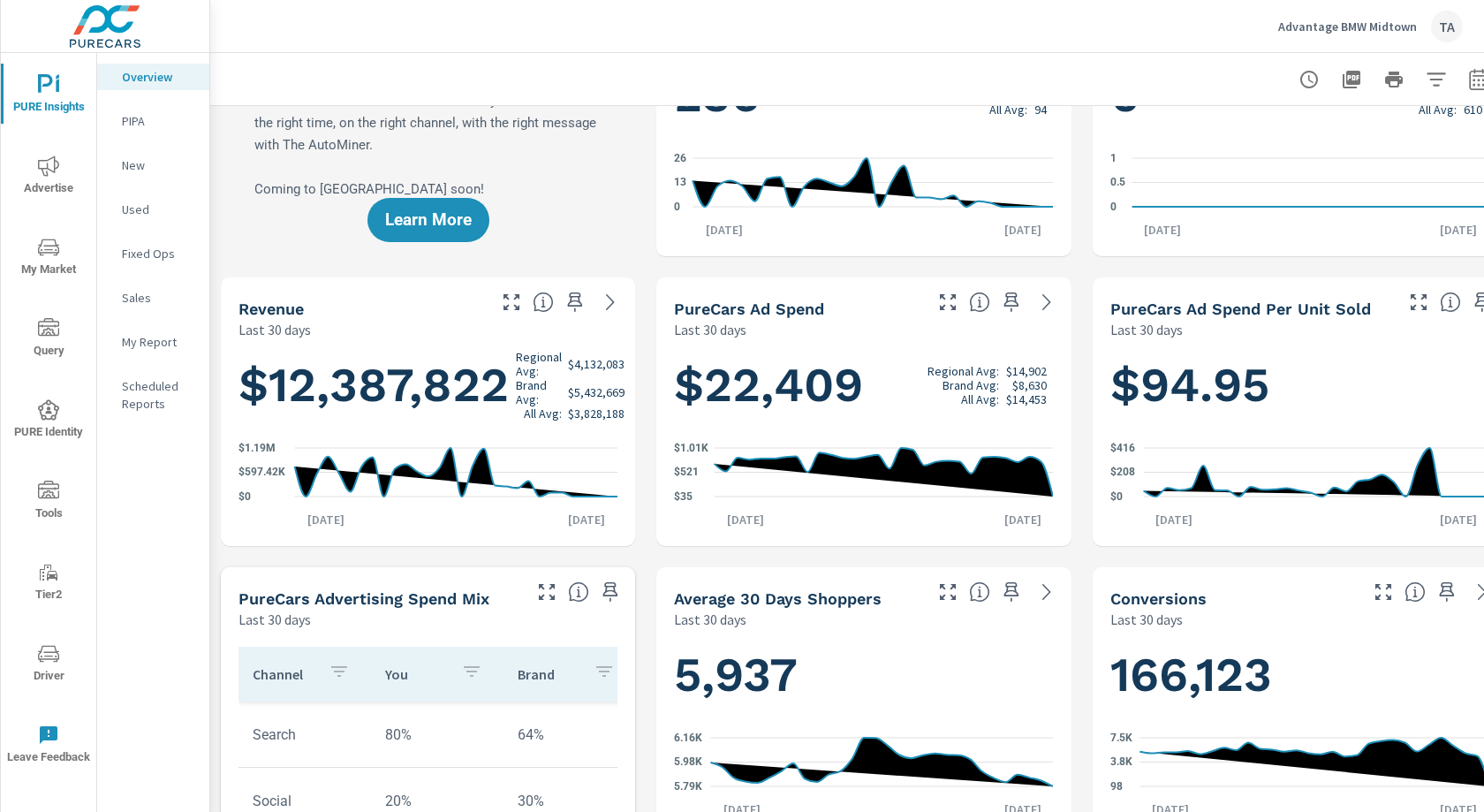
scroll to position [15, 0]
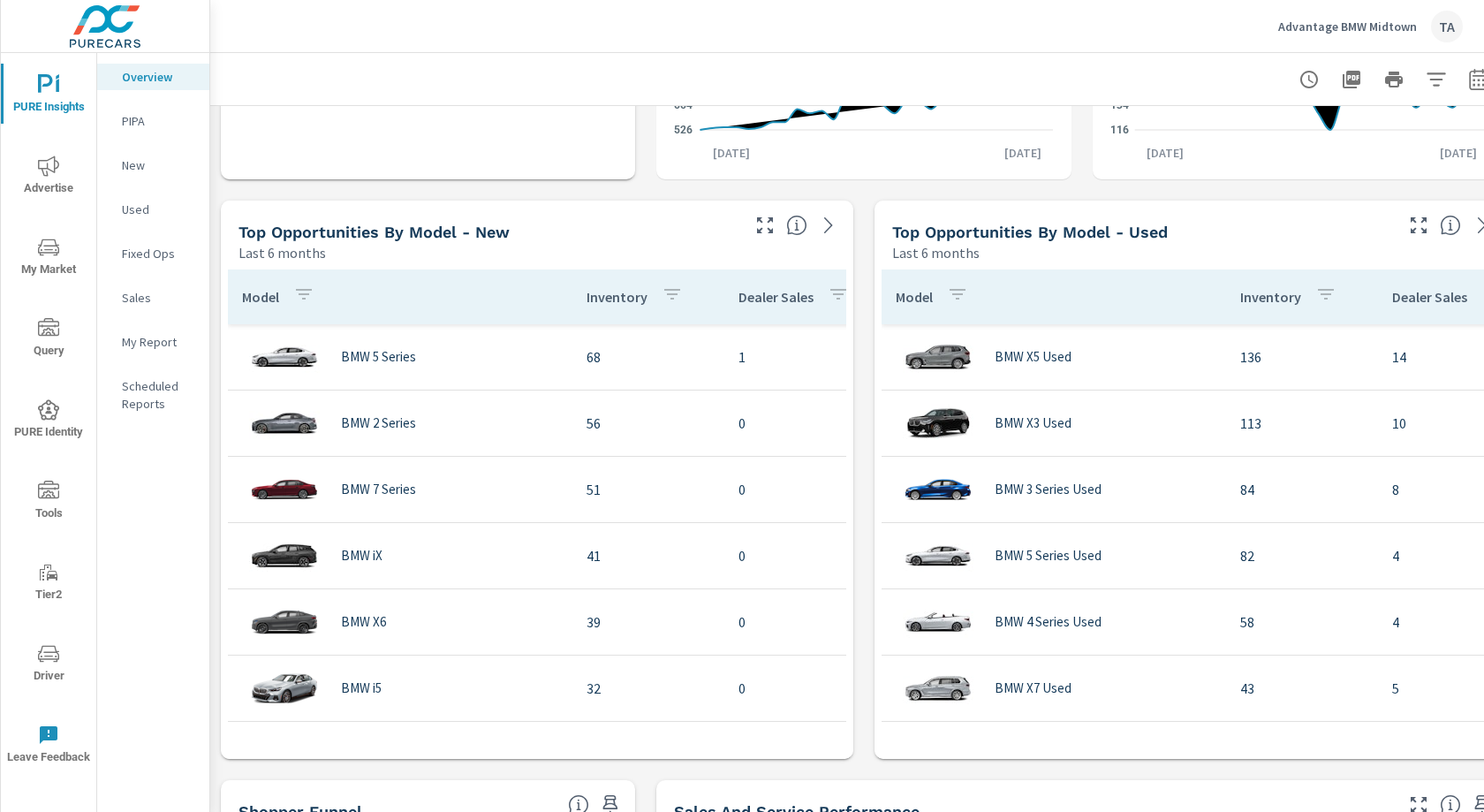
scroll to position [1124, 0]
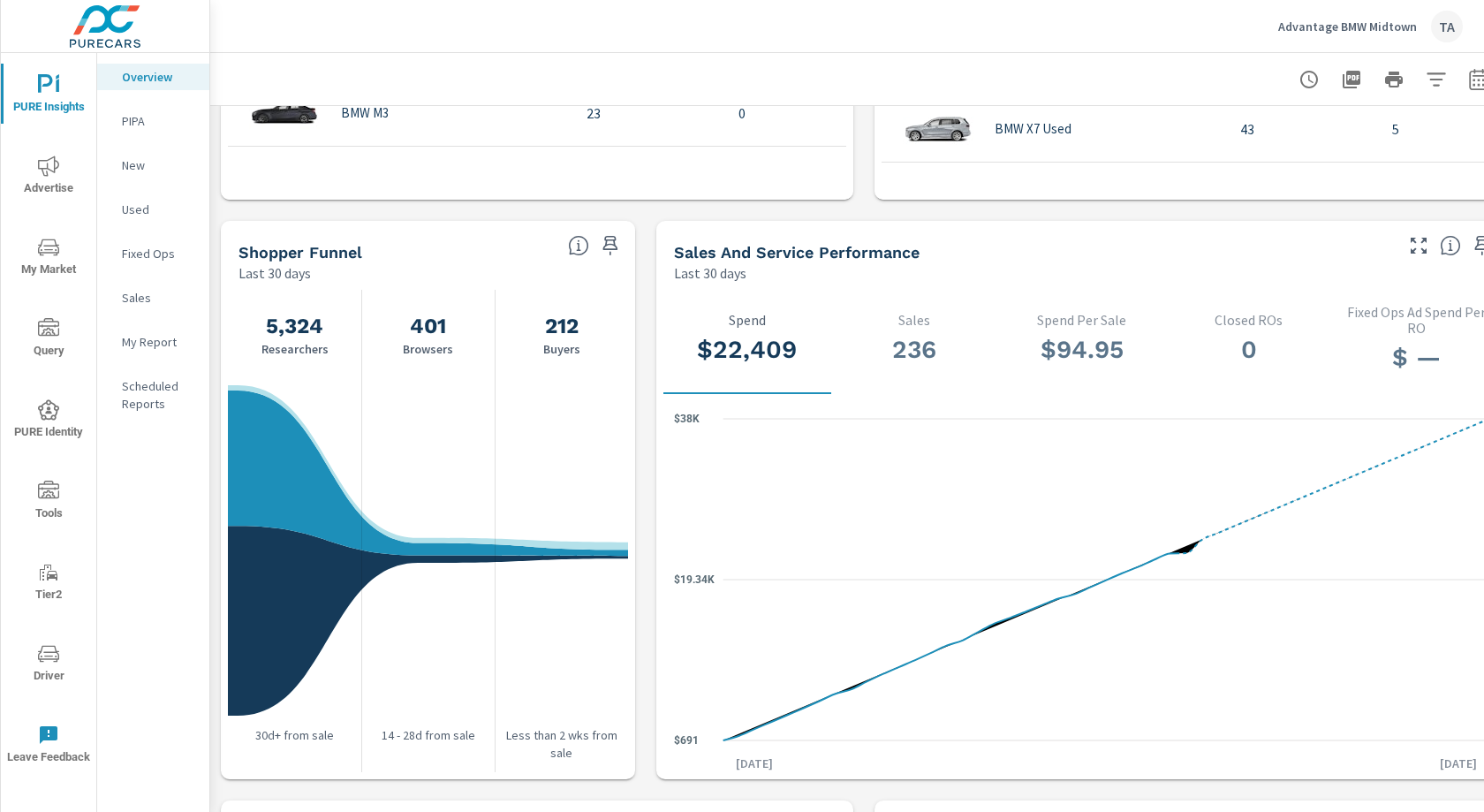
scroll to position [1697, 0]
